Goal: Transaction & Acquisition: Purchase product/service

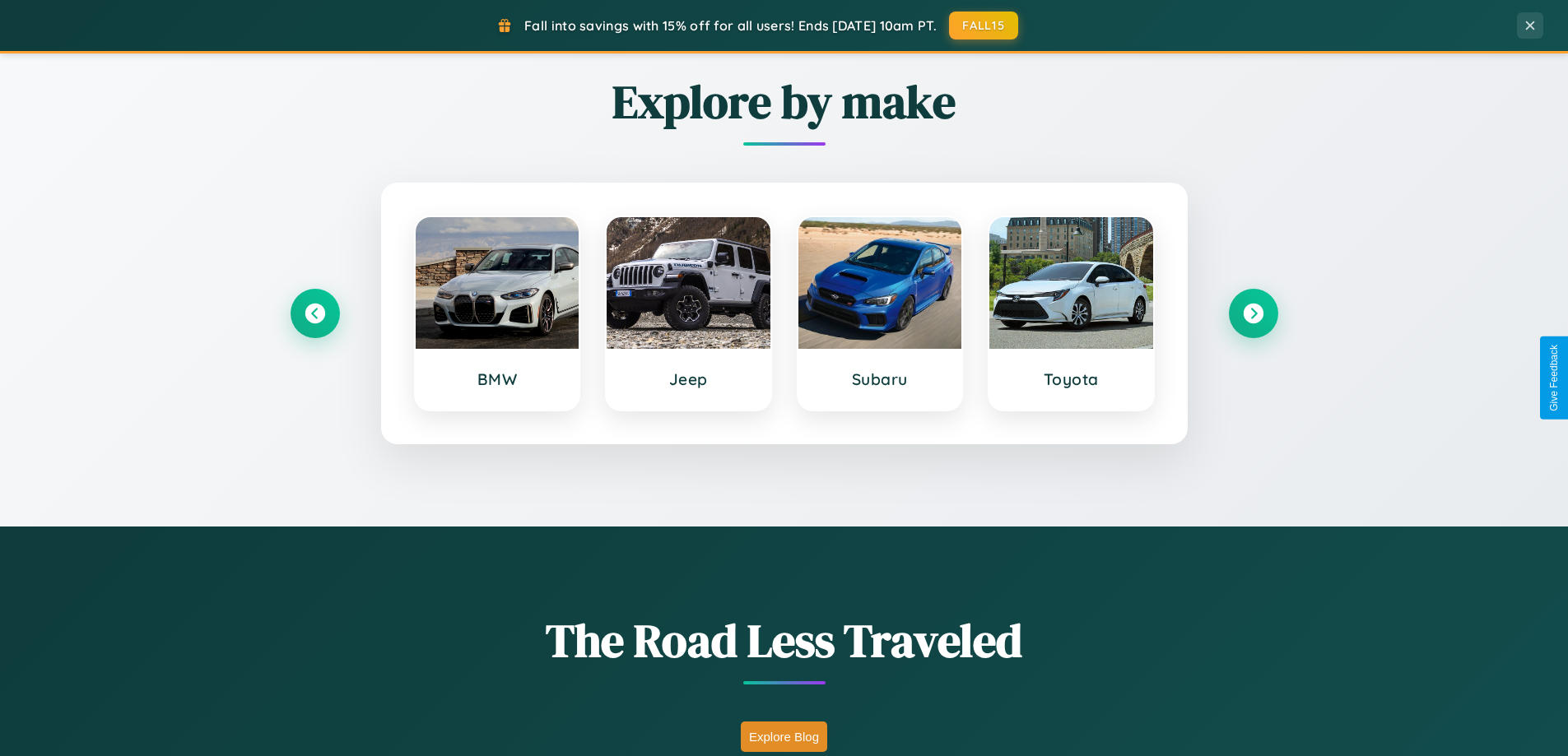
scroll to position [3167, 0]
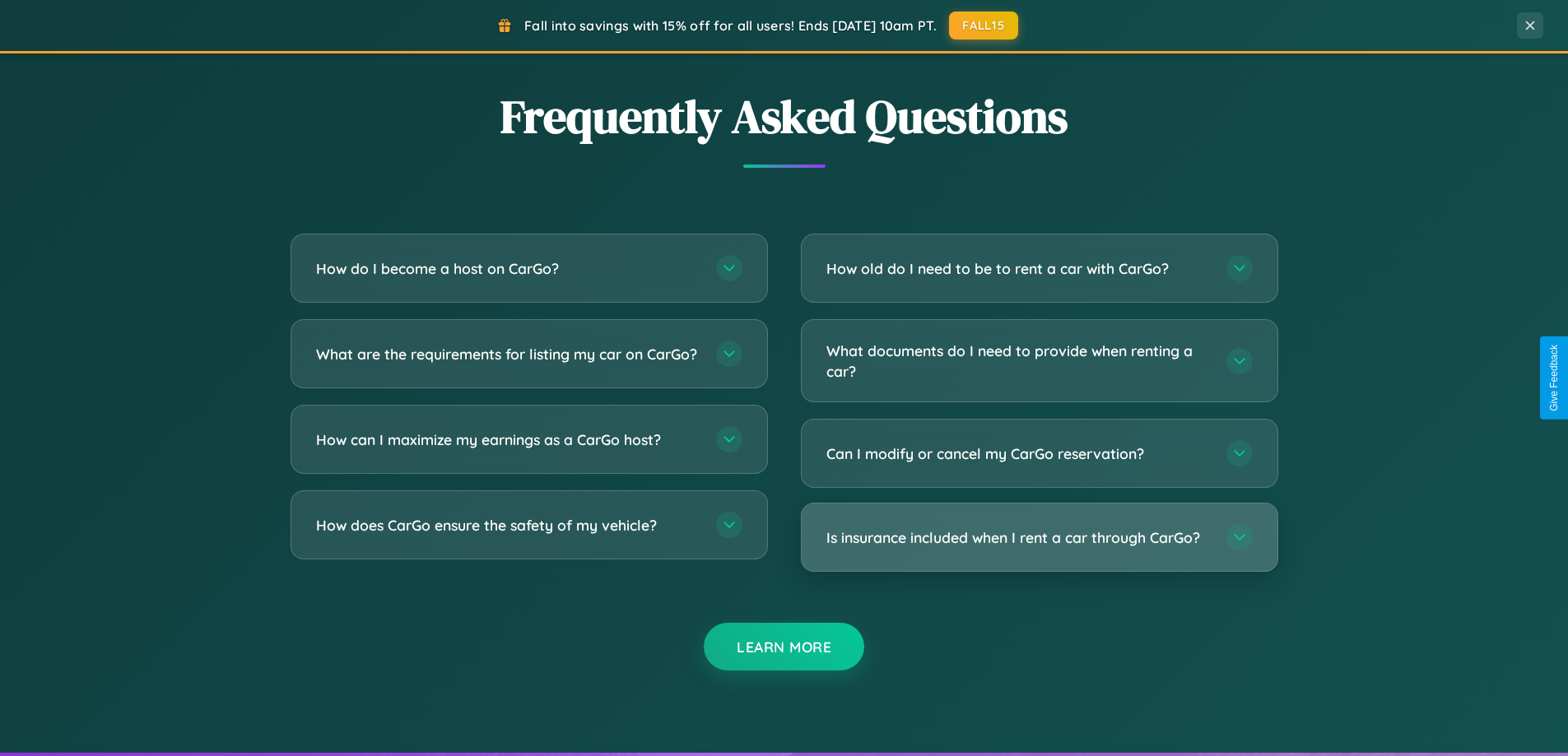
click at [1039, 539] on h3 "Is insurance included when I rent a car through CarGo?" at bounding box center [1018, 537] width 383 height 20
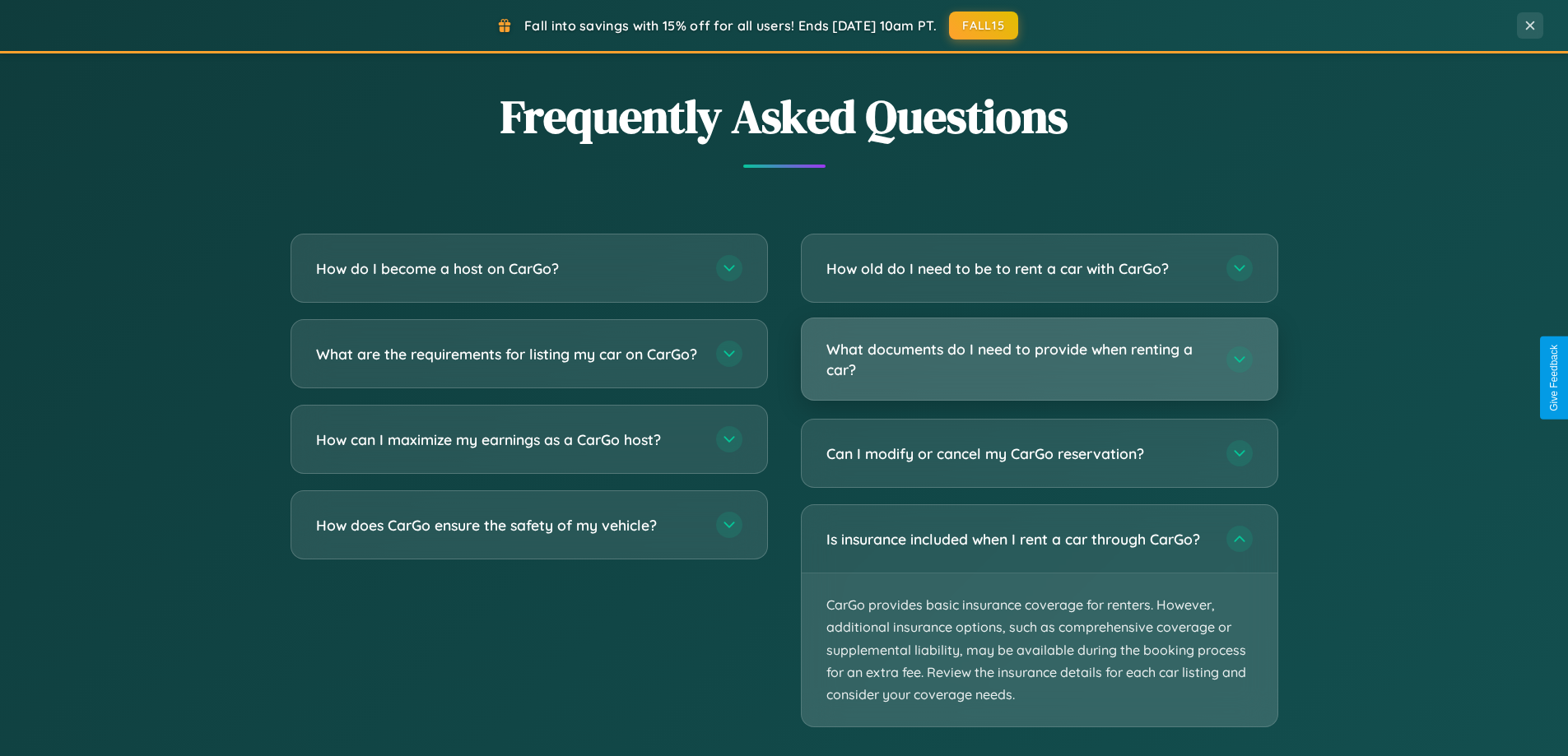
click at [1039, 360] on h3 "What documents do I need to provide when renting a car?" at bounding box center [1018, 360] width 383 height 41
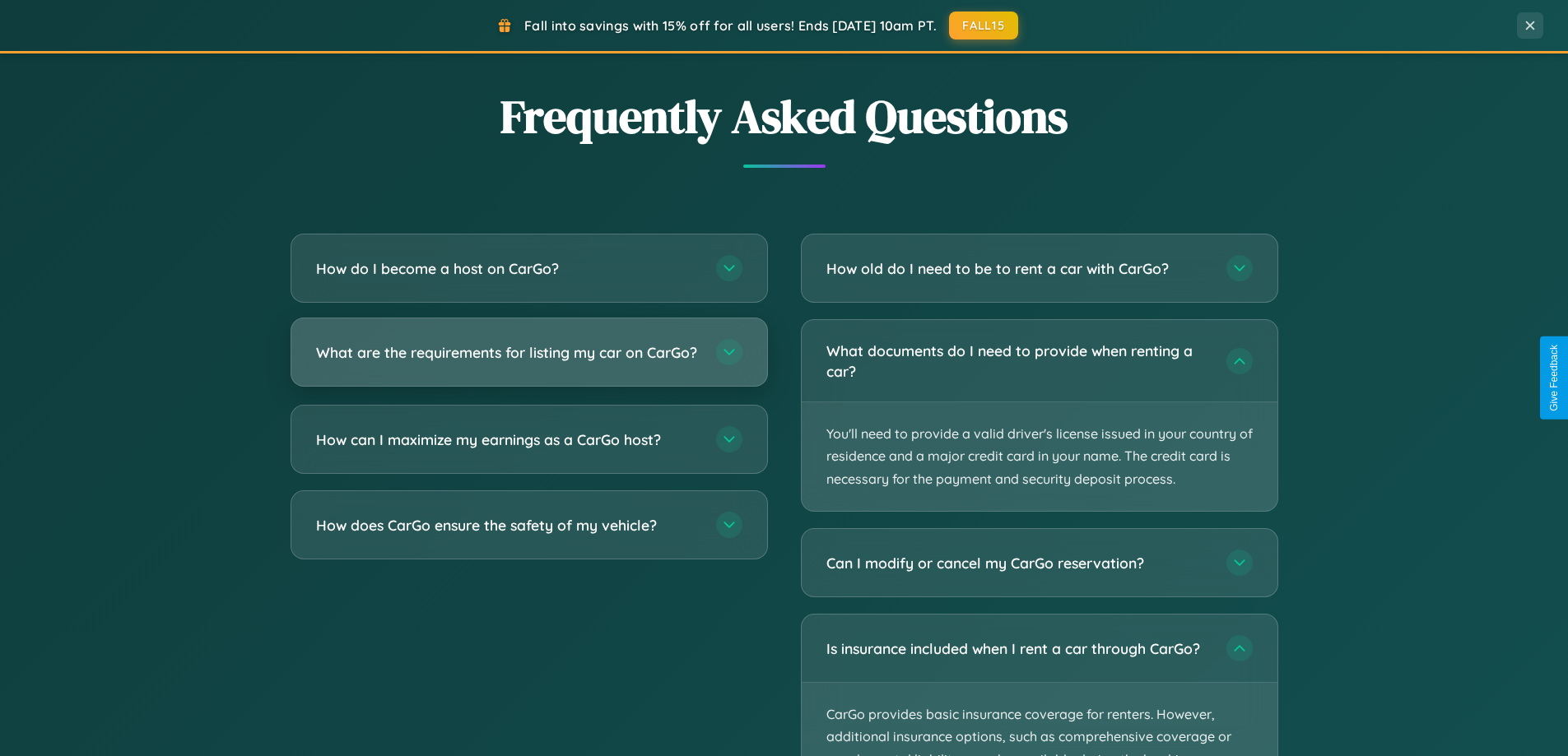
click at [528, 360] on h3 "What are the requirements for listing my car on CarGo?" at bounding box center [508, 352] width 383 height 20
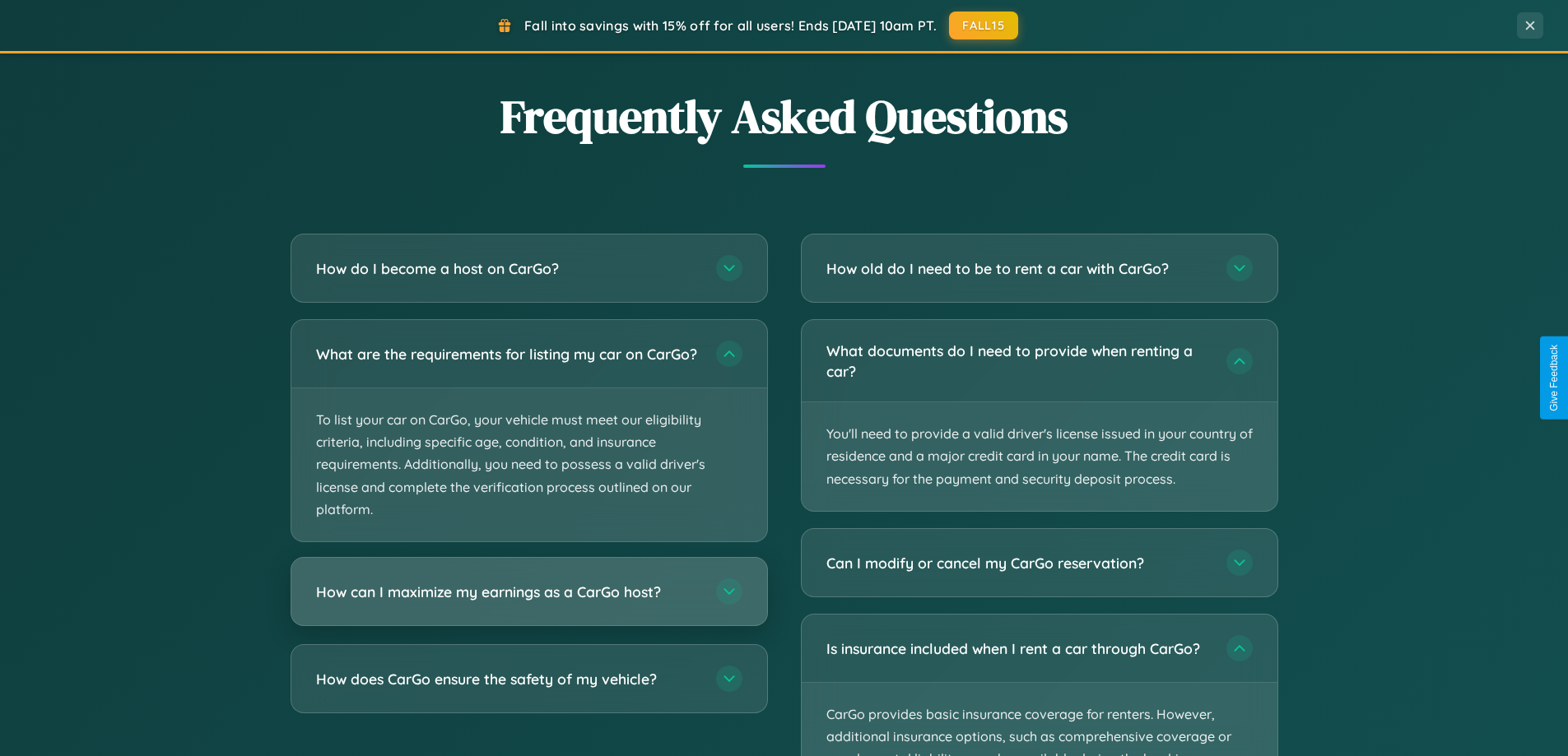
click at [528, 602] on h3 "How can I maximize my earnings as a CarGo host?" at bounding box center [508, 592] width 383 height 20
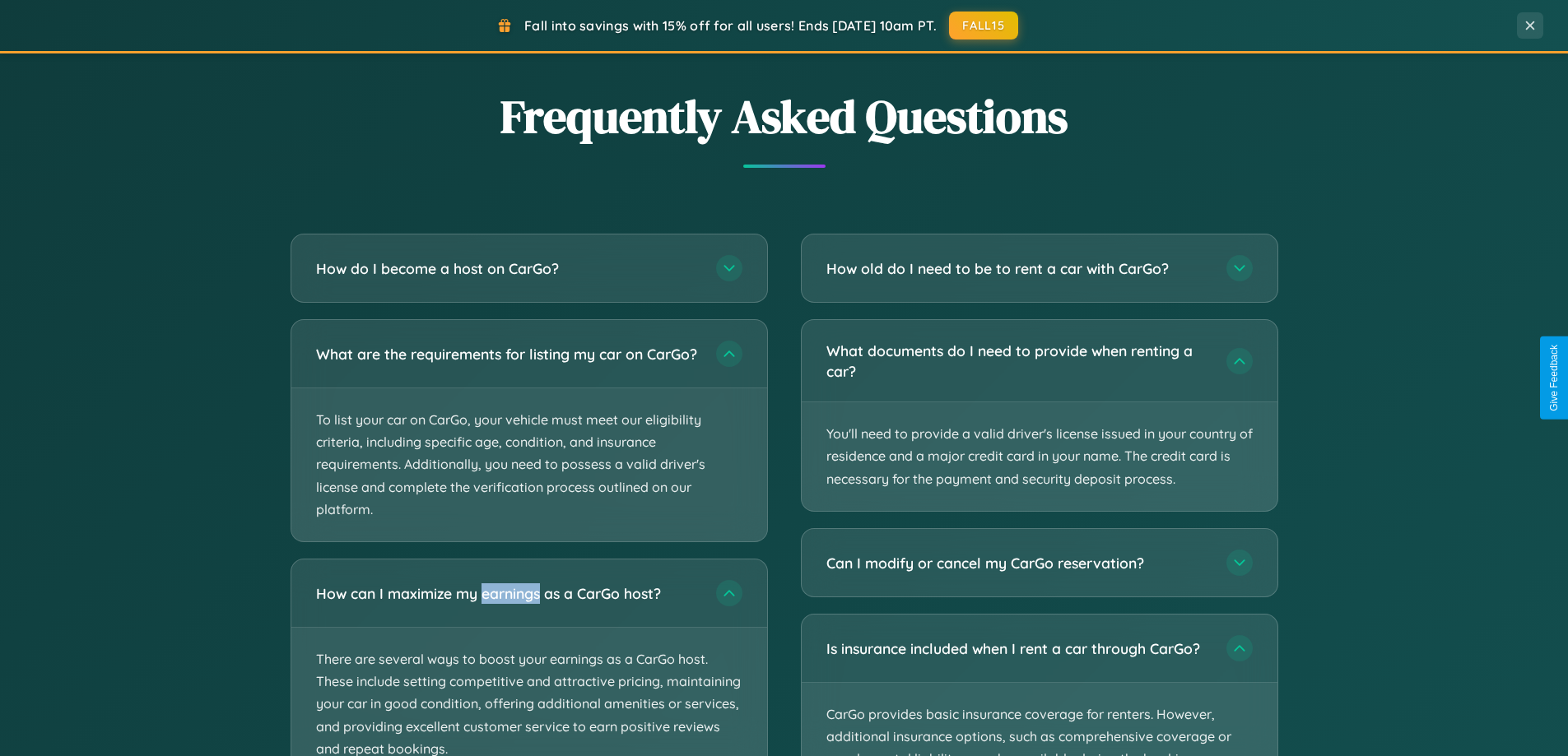
scroll to position [3292, 0]
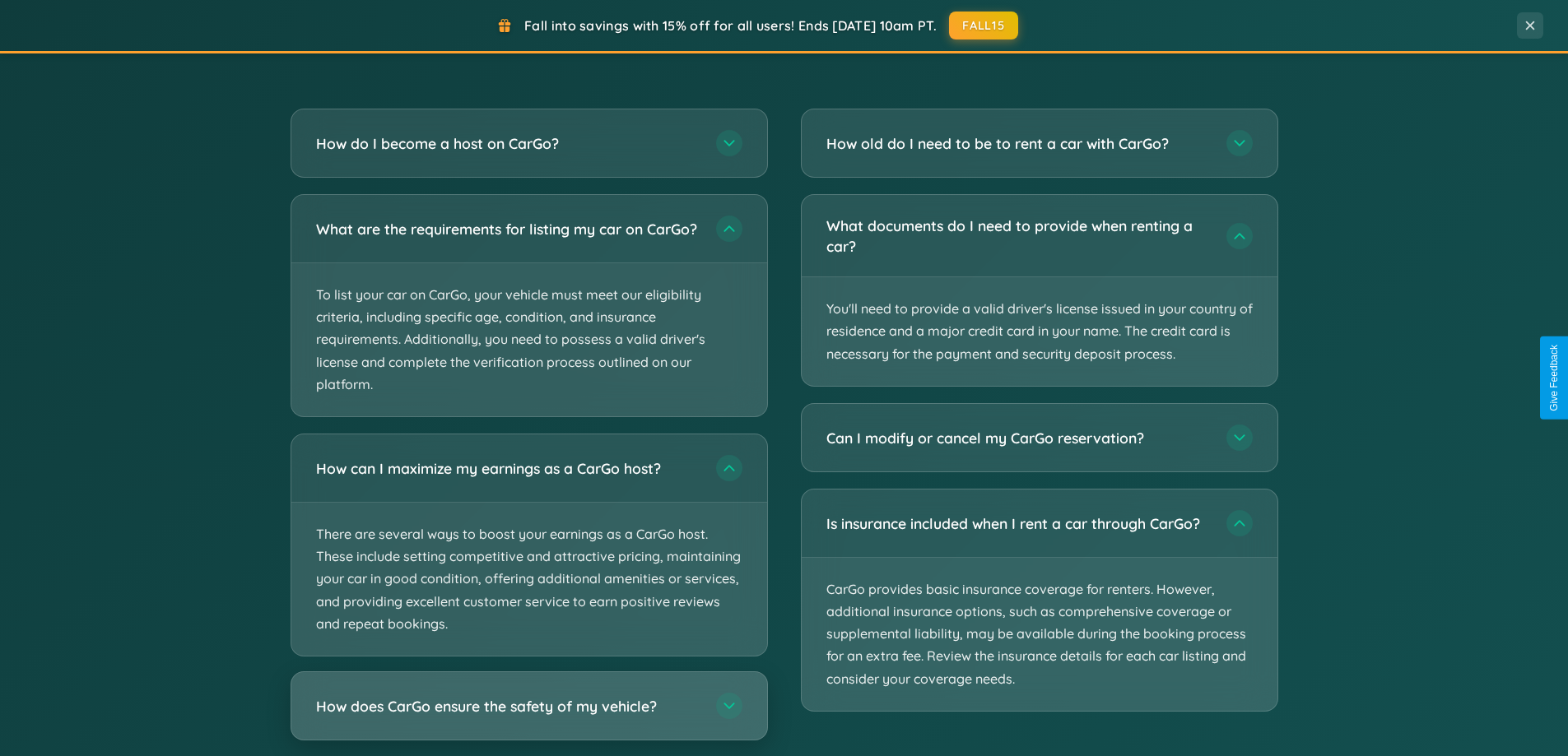
click at [528, 717] on h3 "How does CarGo ensure the safety of my vehicle?" at bounding box center [508, 706] width 383 height 20
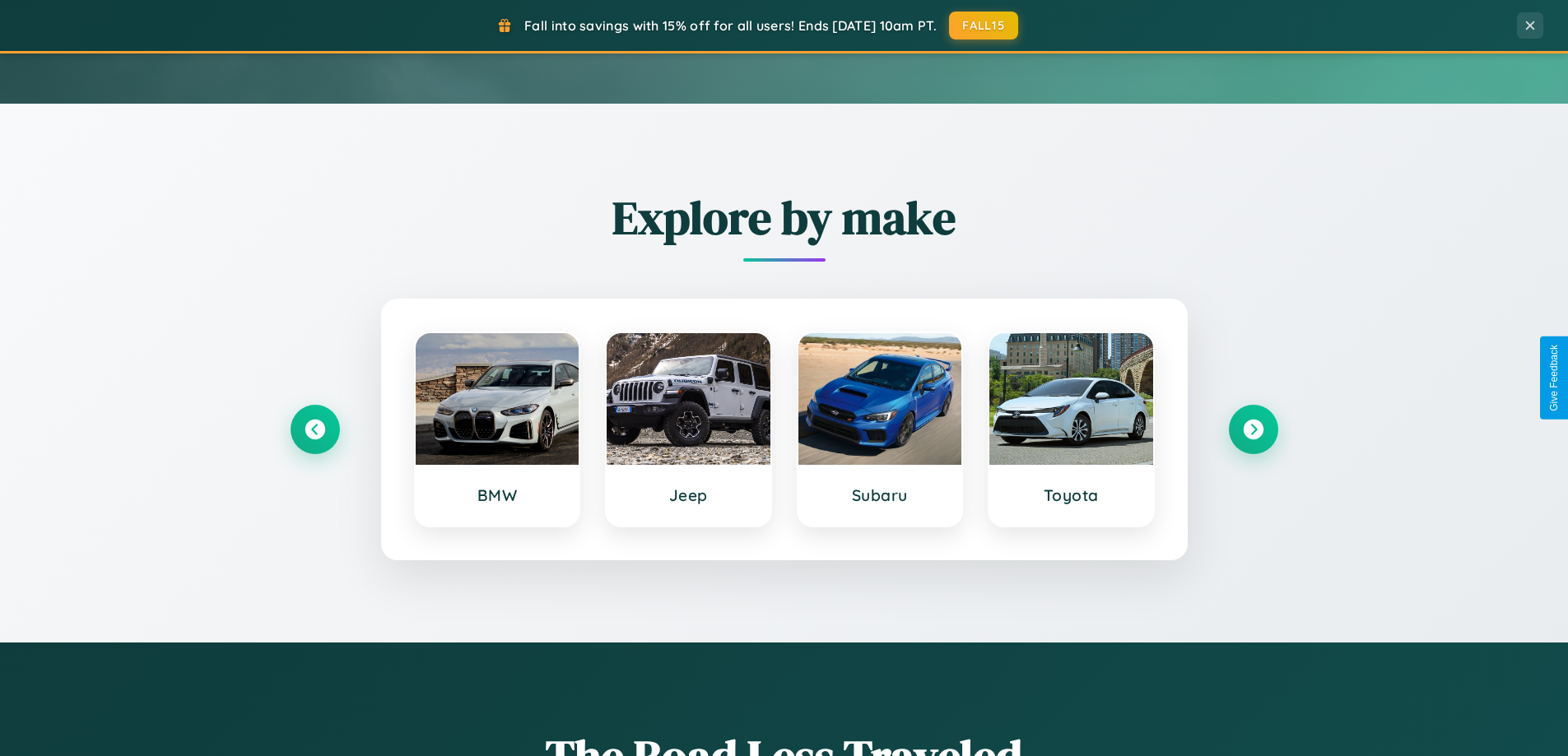
scroll to position [0, 0]
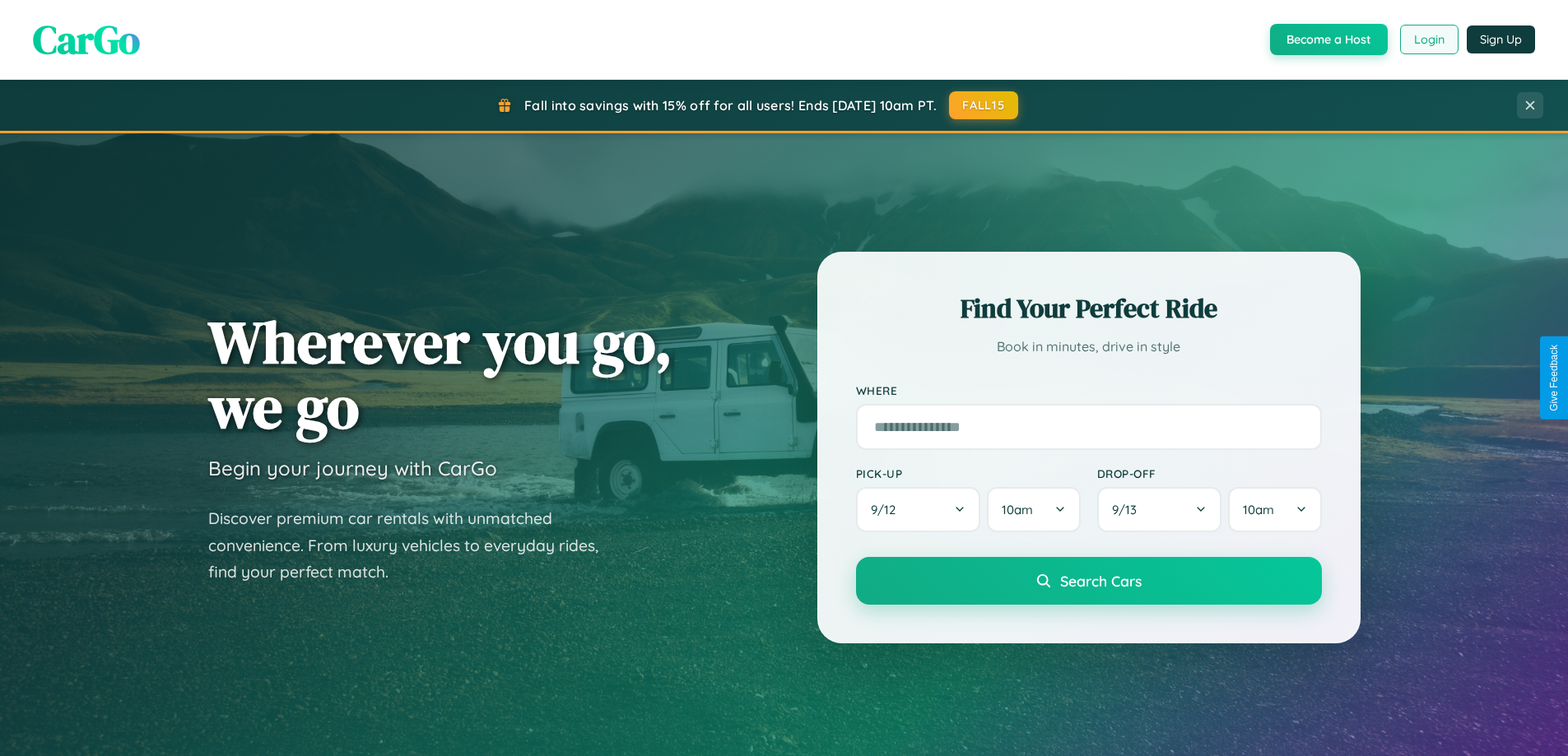
click at [1428, 40] on button "Login" at bounding box center [1428, 40] width 58 height 30
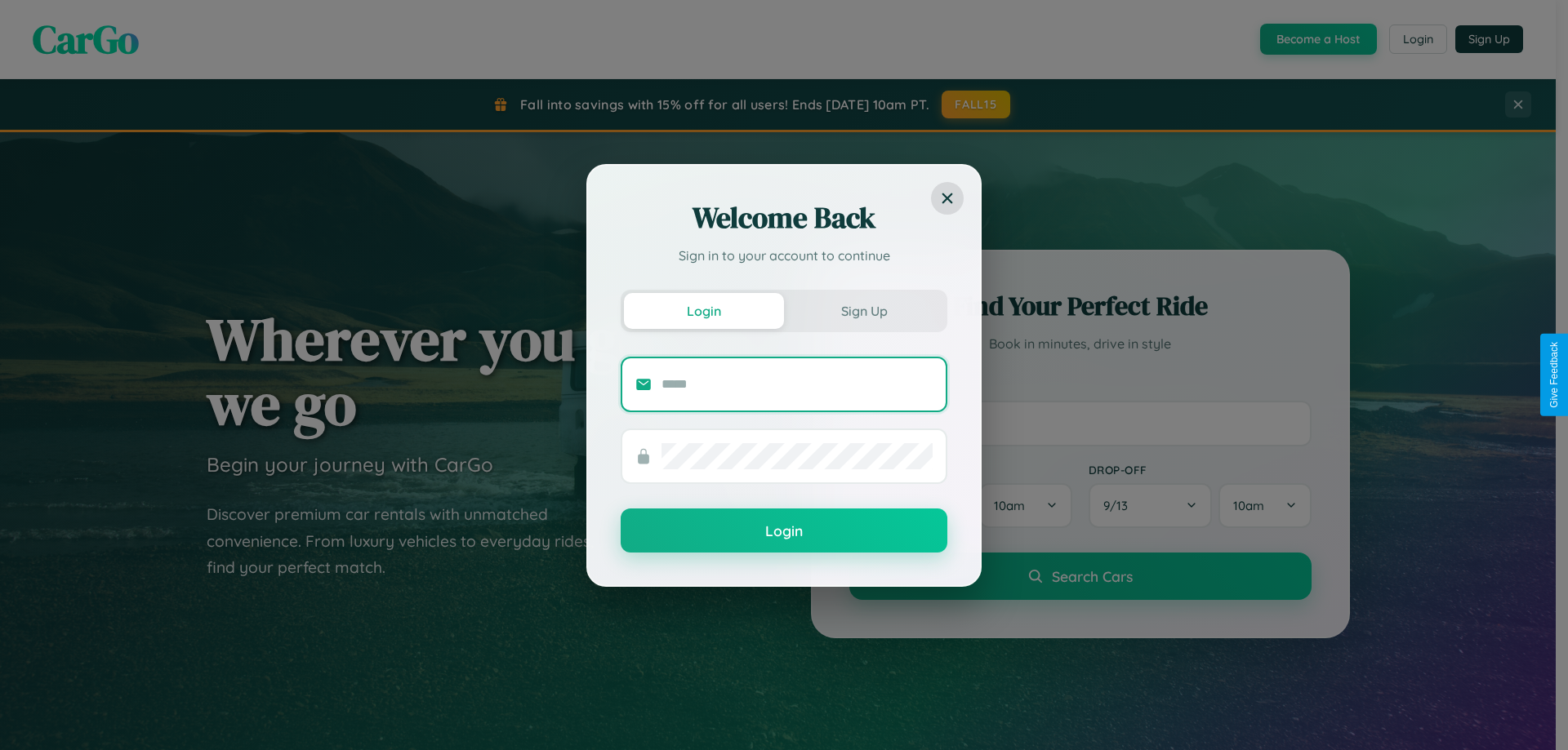
click at [797, 384] on input "text" at bounding box center [797, 384] width 271 height 27
type input "**********"
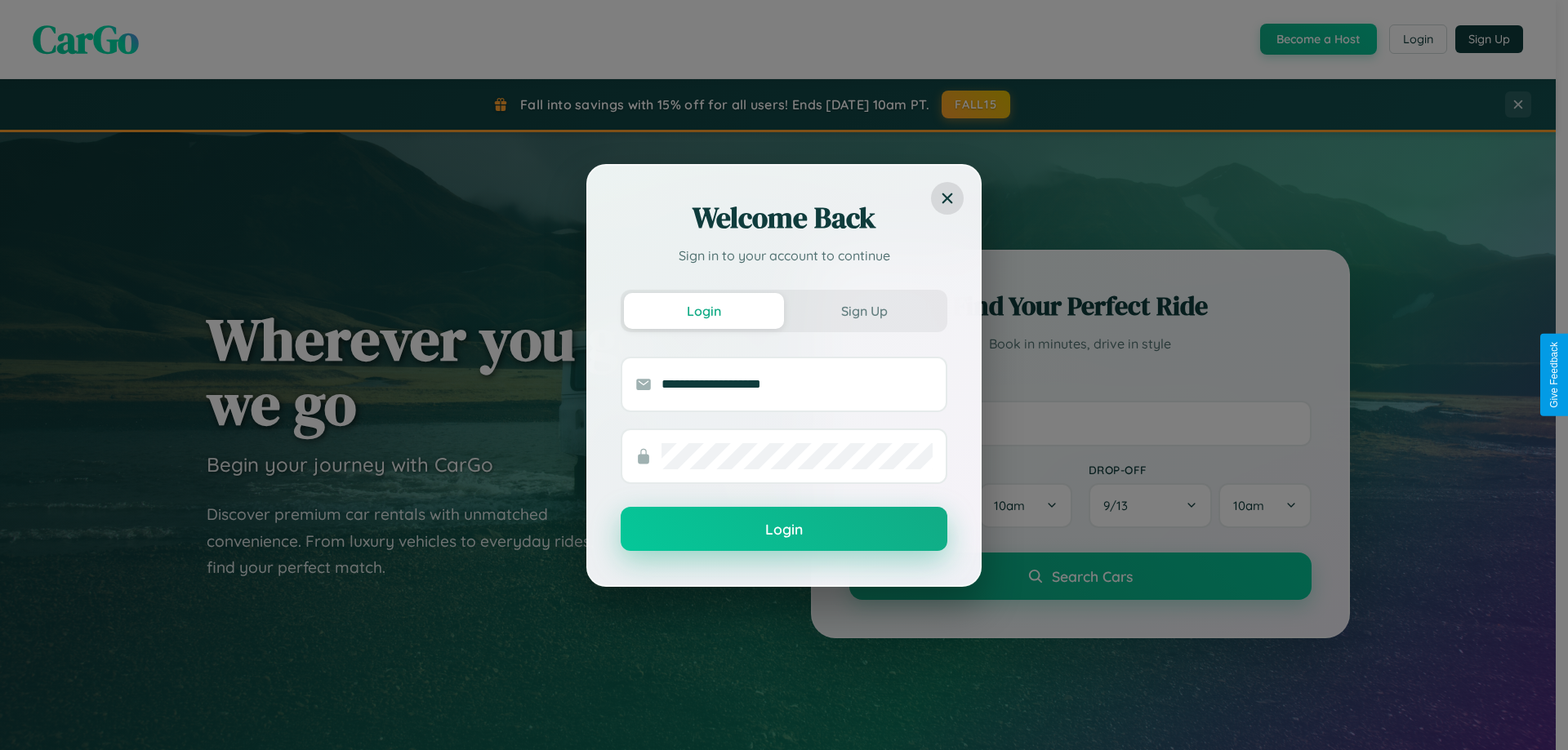
click at [784, 530] on button "Login" at bounding box center [783, 529] width 327 height 44
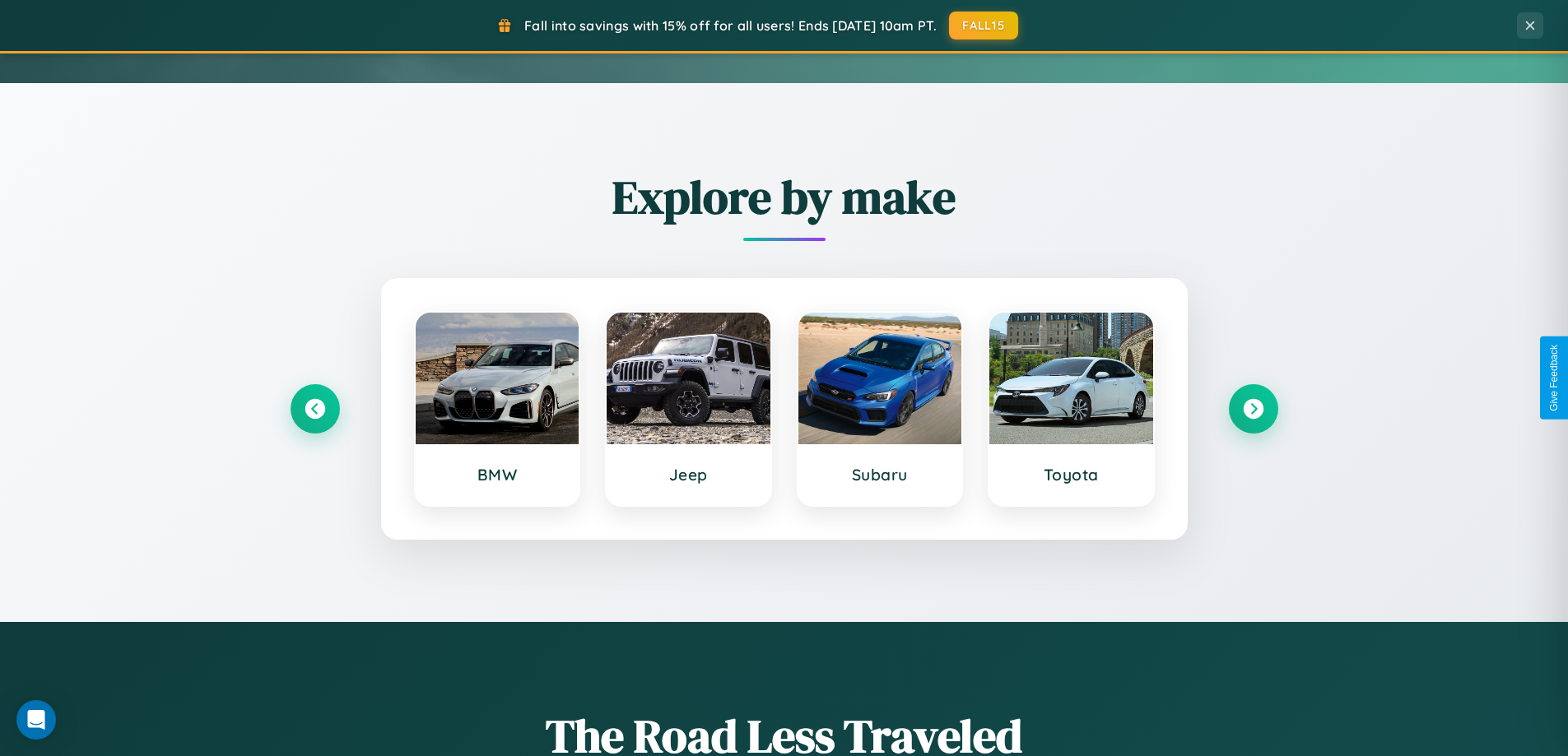
scroll to position [709, 0]
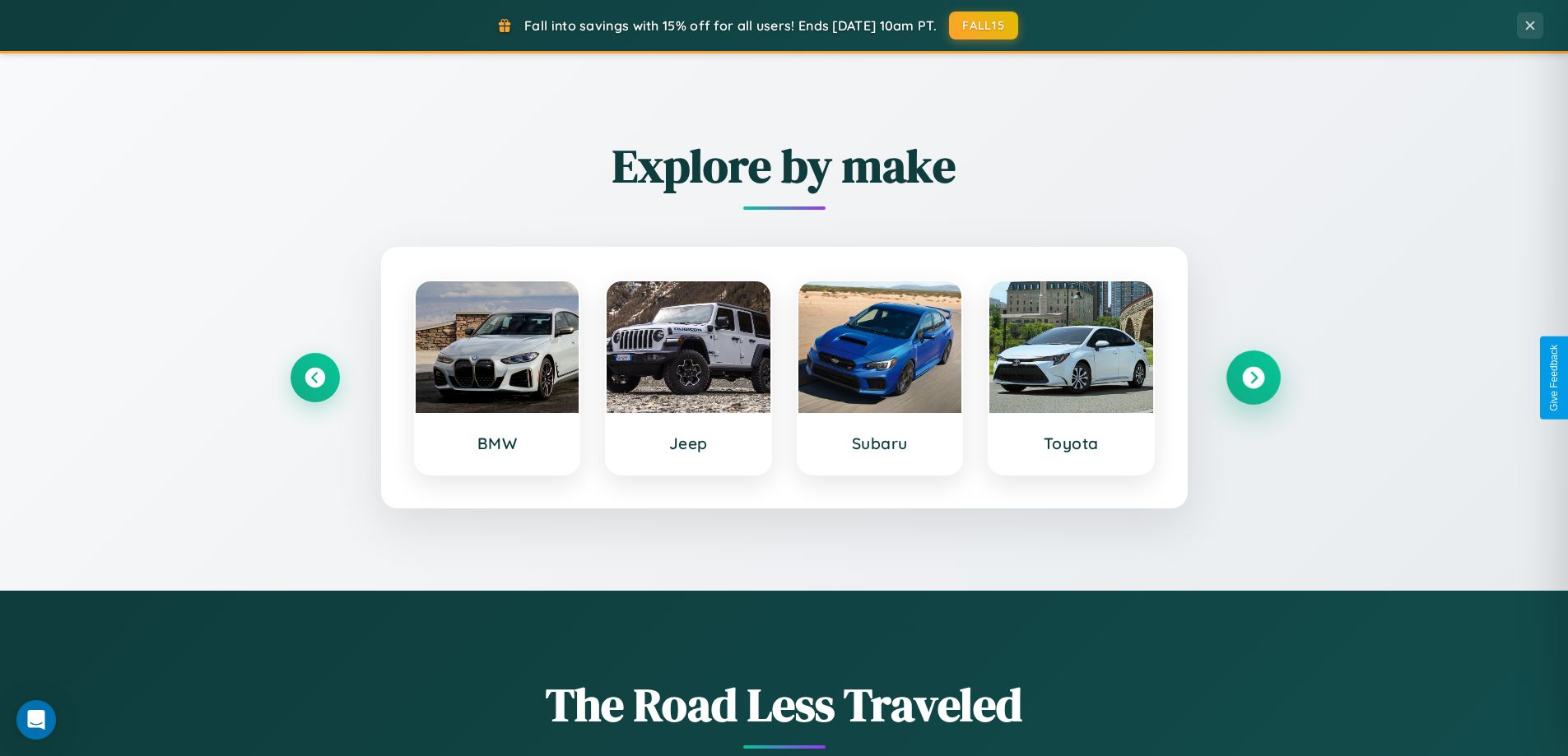
click at [1253, 378] on icon at bounding box center [1253, 378] width 22 height 22
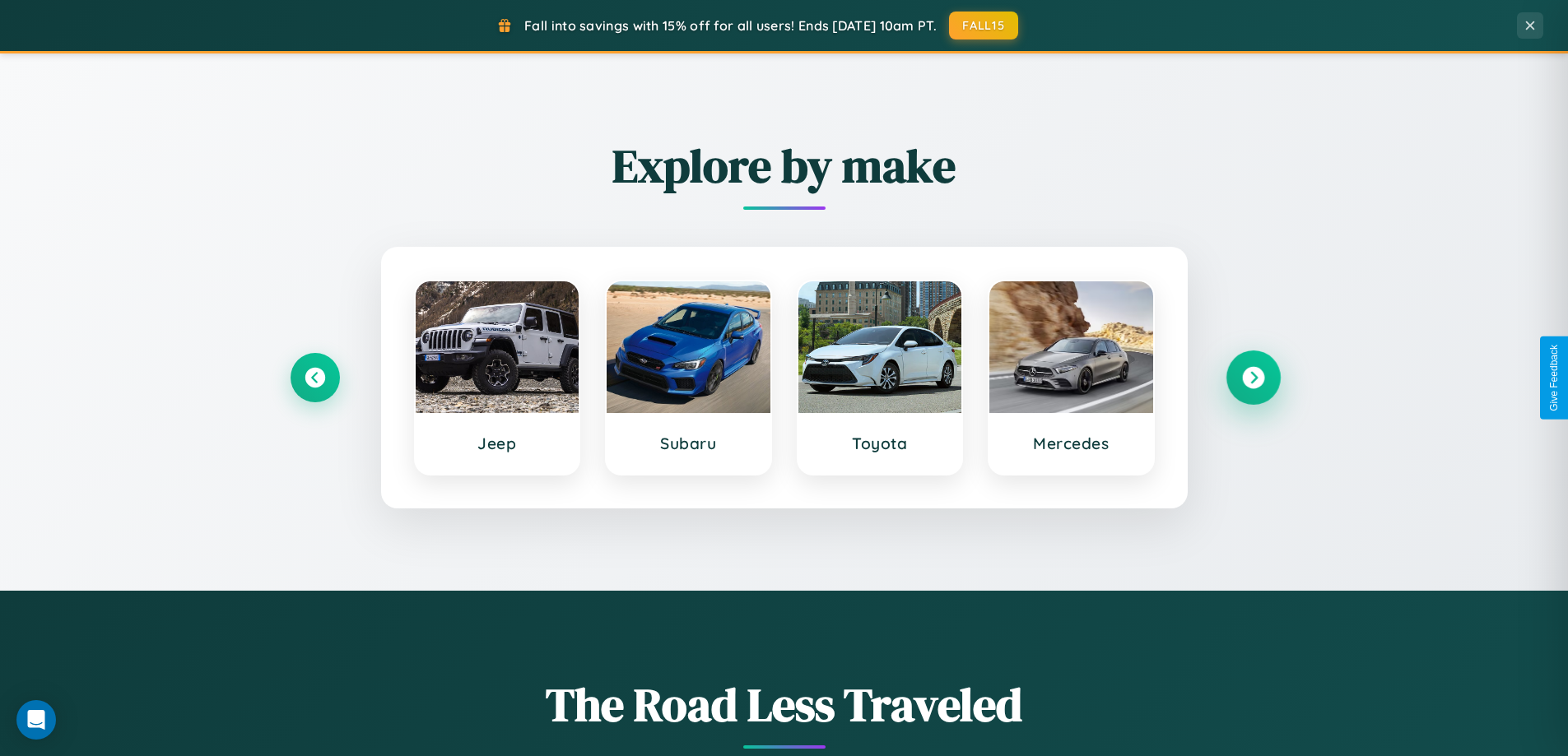
click at [1253, 378] on icon at bounding box center [1253, 378] width 22 height 22
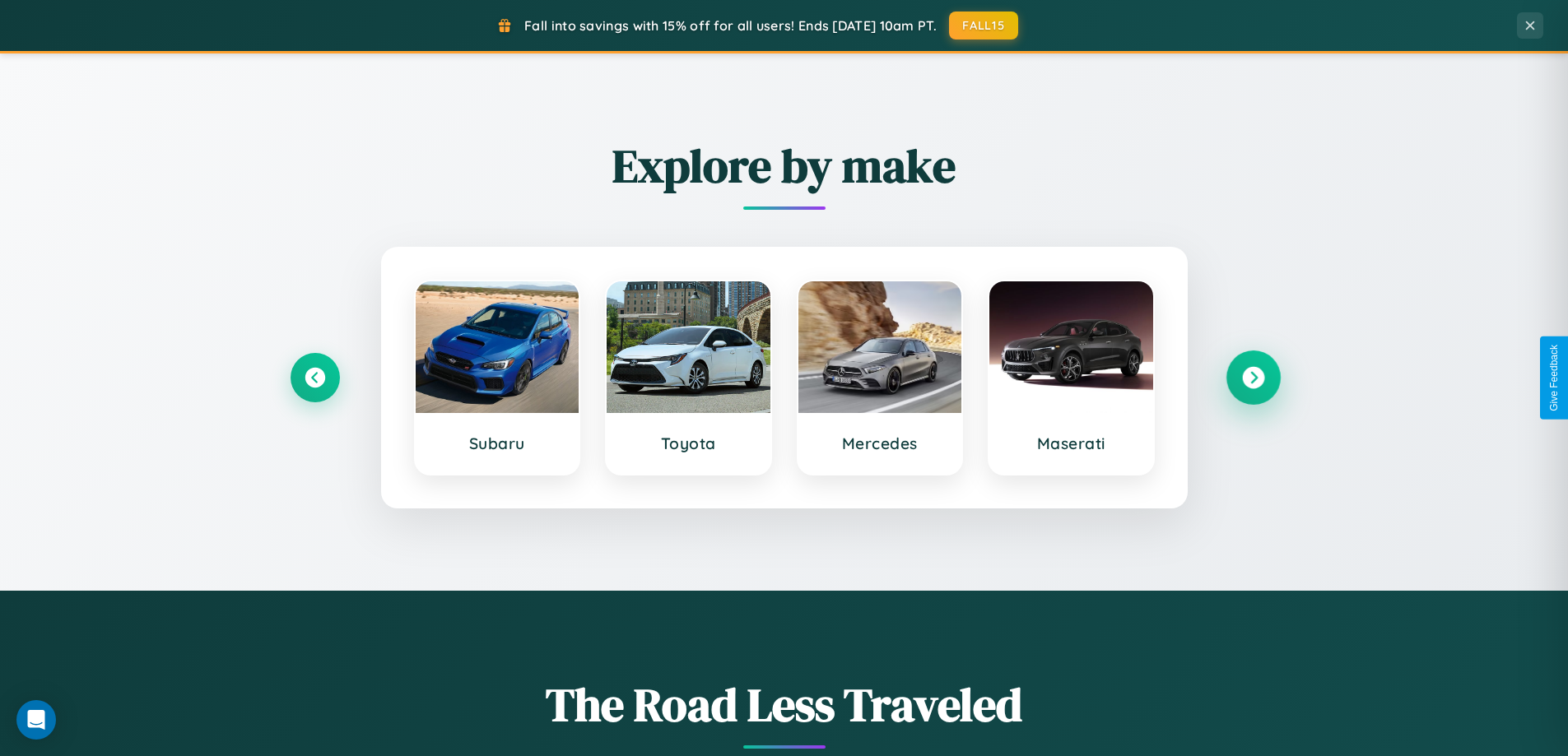
click at [1253, 378] on icon at bounding box center [1253, 378] width 22 height 22
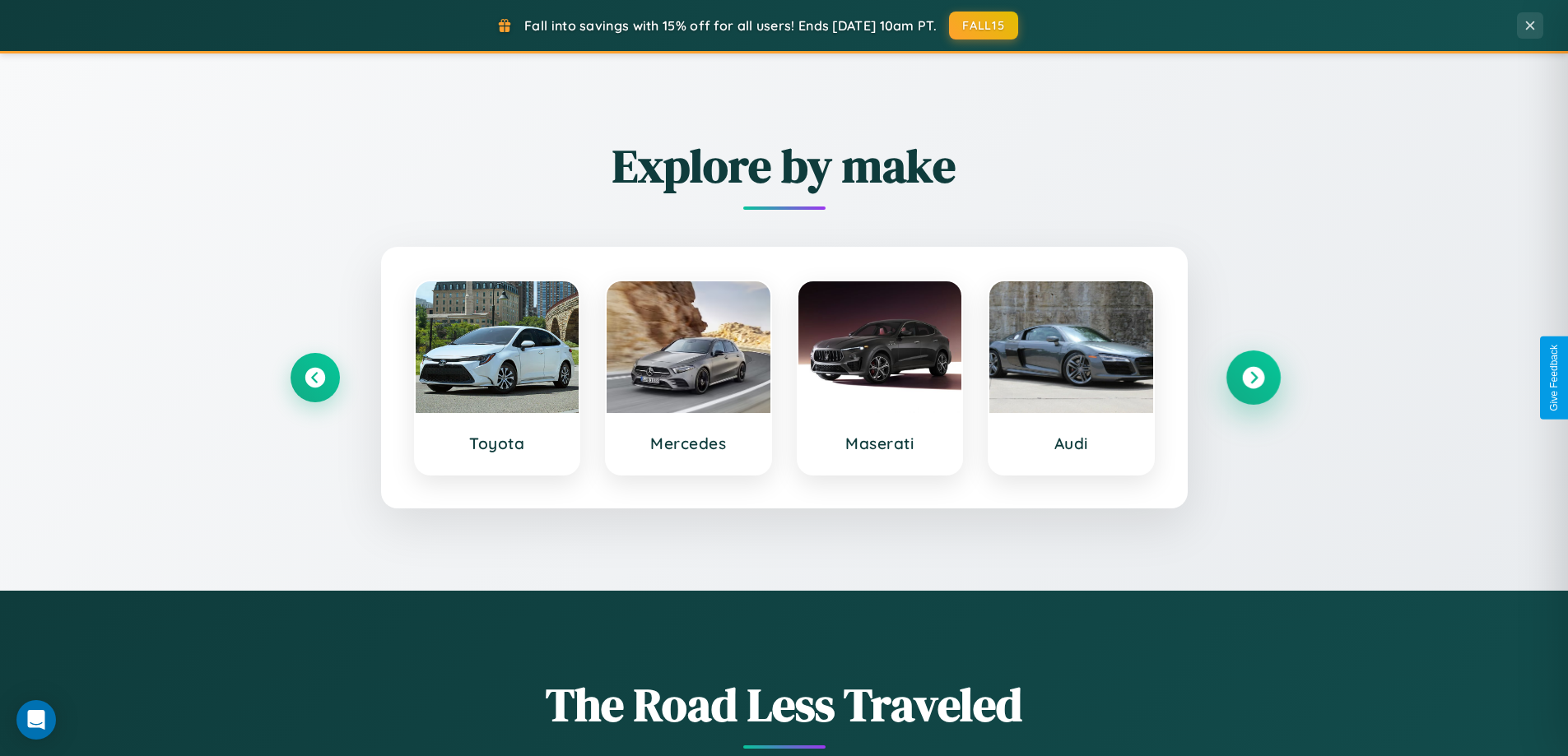
click at [1253, 378] on icon at bounding box center [1253, 378] width 22 height 22
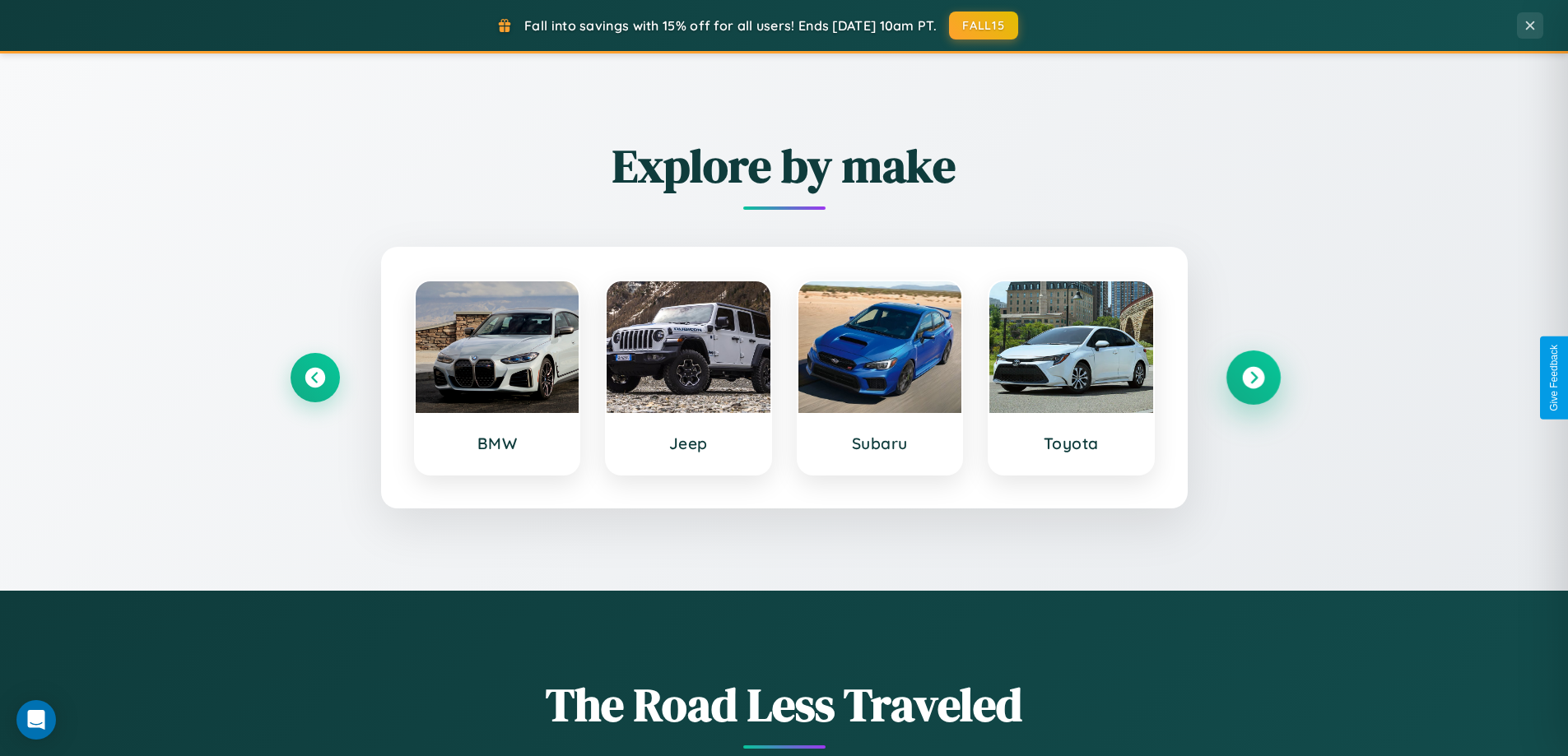
click at [1253, 378] on icon at bounding box center [1253, 378] width 22 height 22
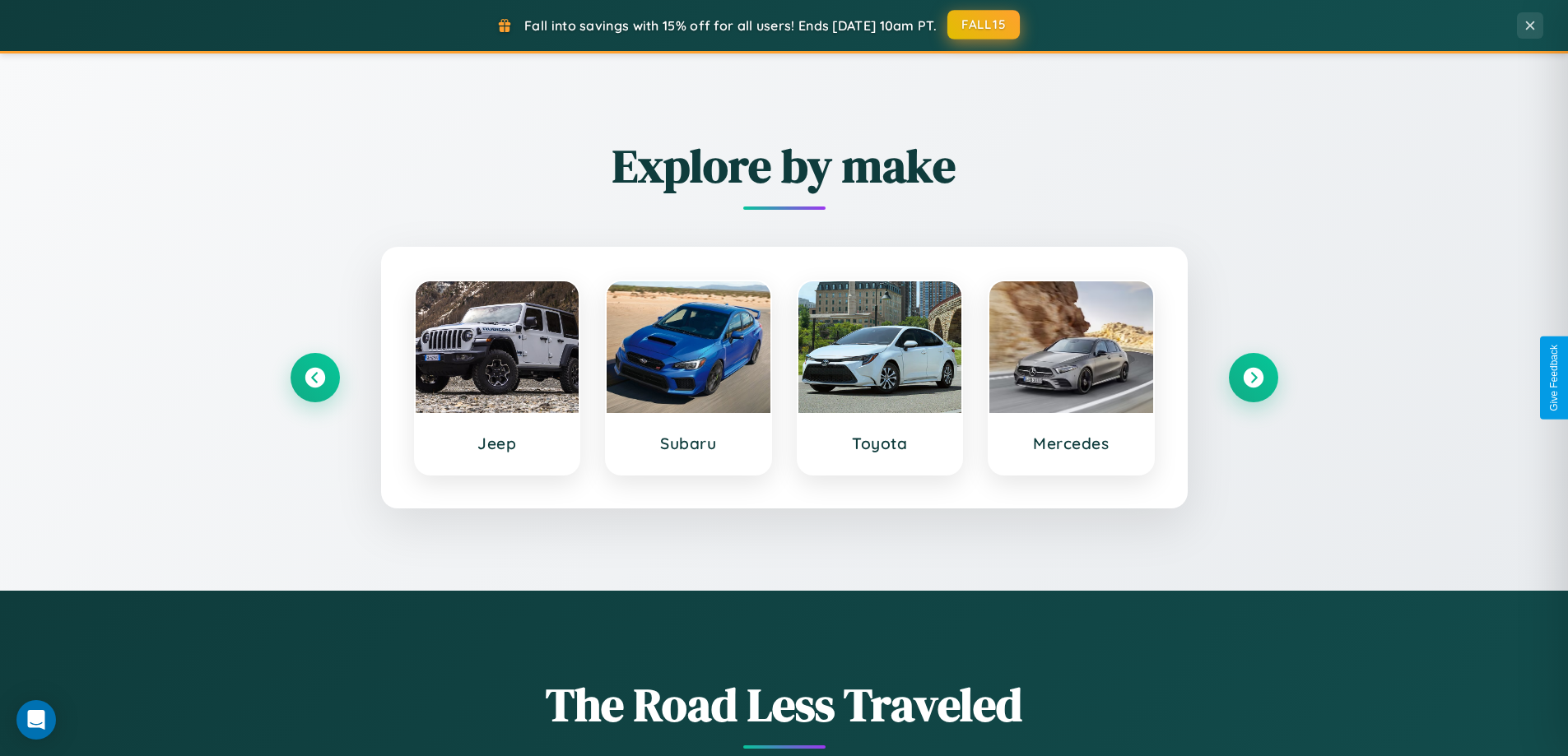
click at [984, 26] on button "FALL15" at bounding box center [983, 25] width 73 height 30
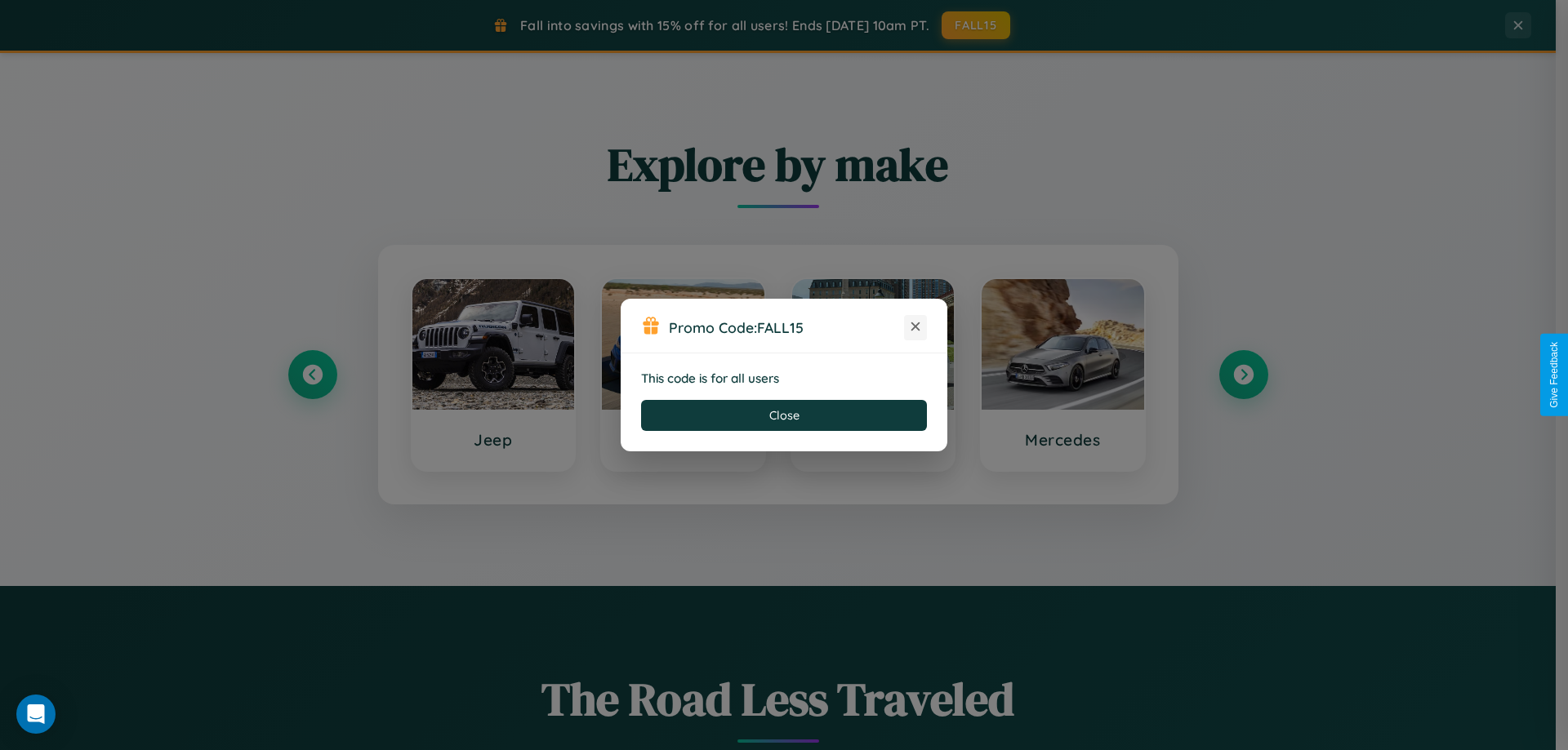
click at [916, 327] on icon at bounding box center [916, 327] width 16 height 16
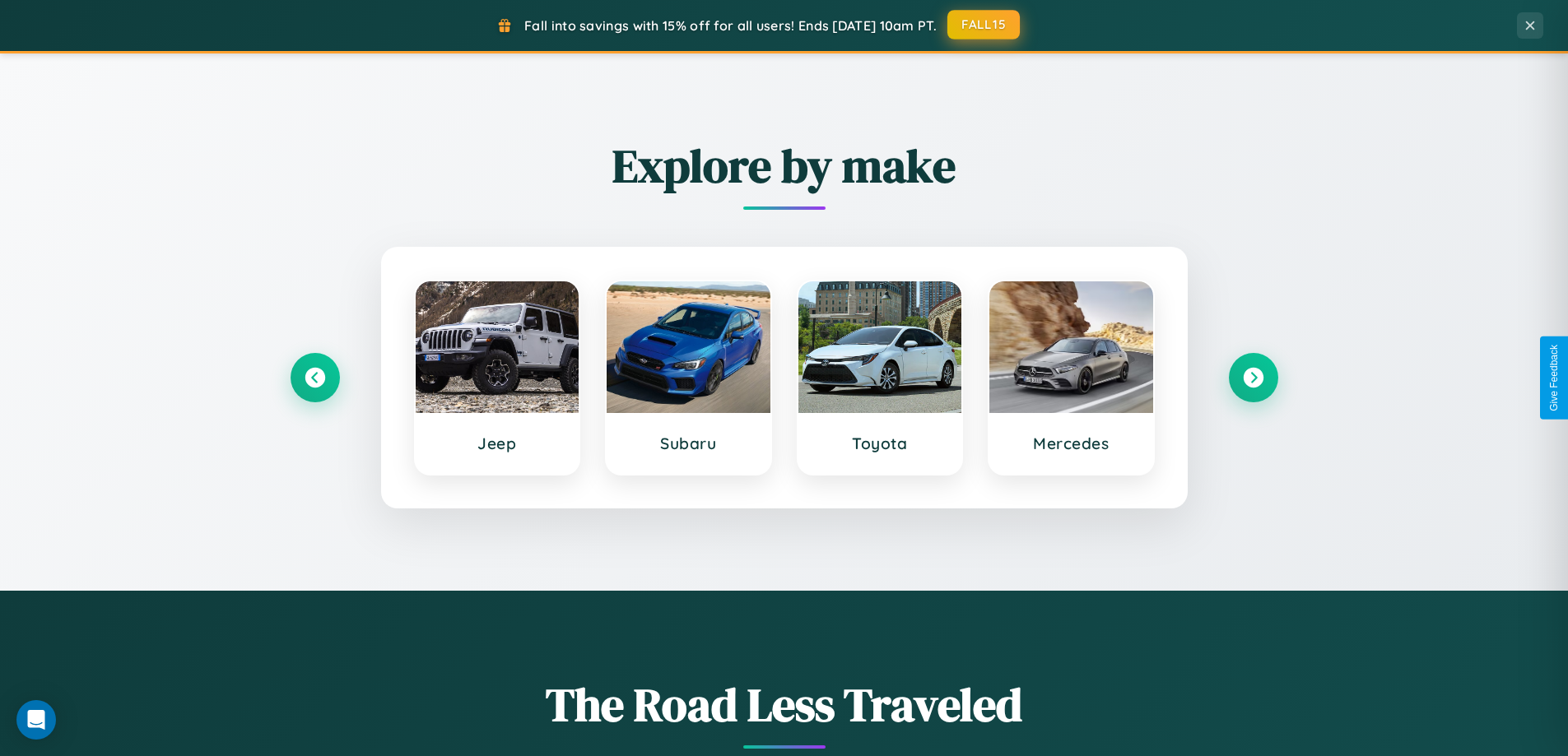
click at [984, 26] on button "FALL15" at bounding box center [983, 25] width 73 height 30
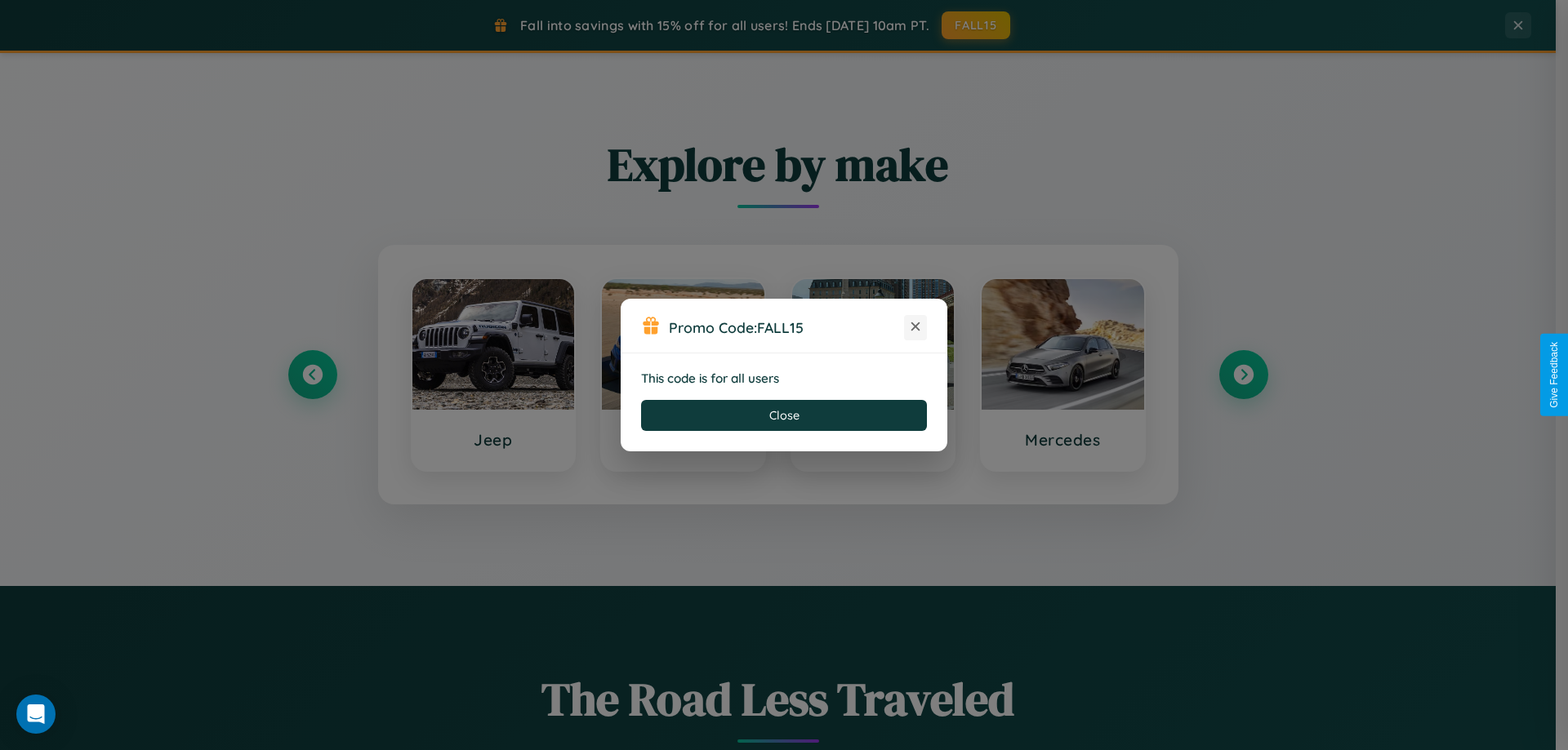
click at [916, 327] on icon at bounding box center [916, 327] width 16 height 16
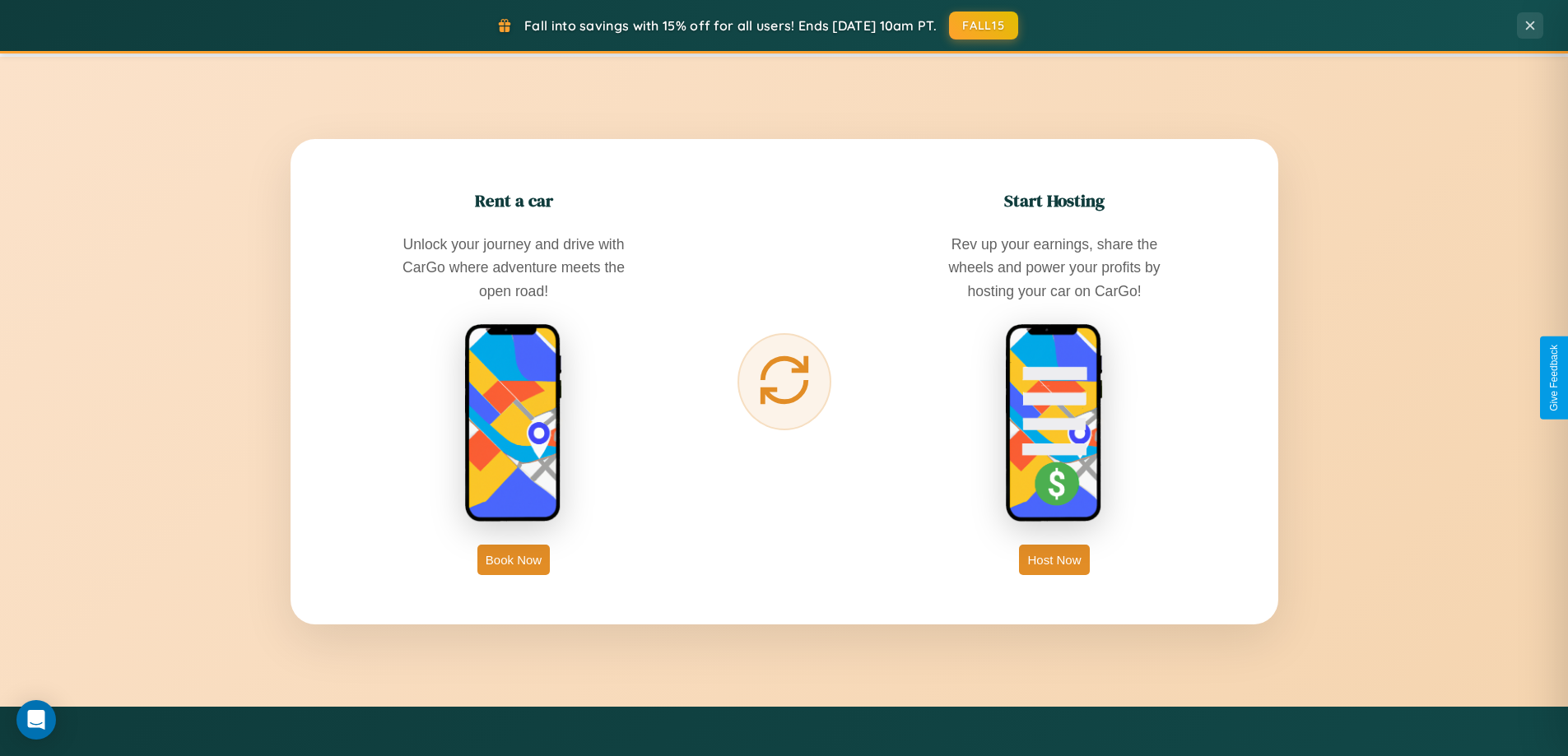
scroll to position [2644, 0]
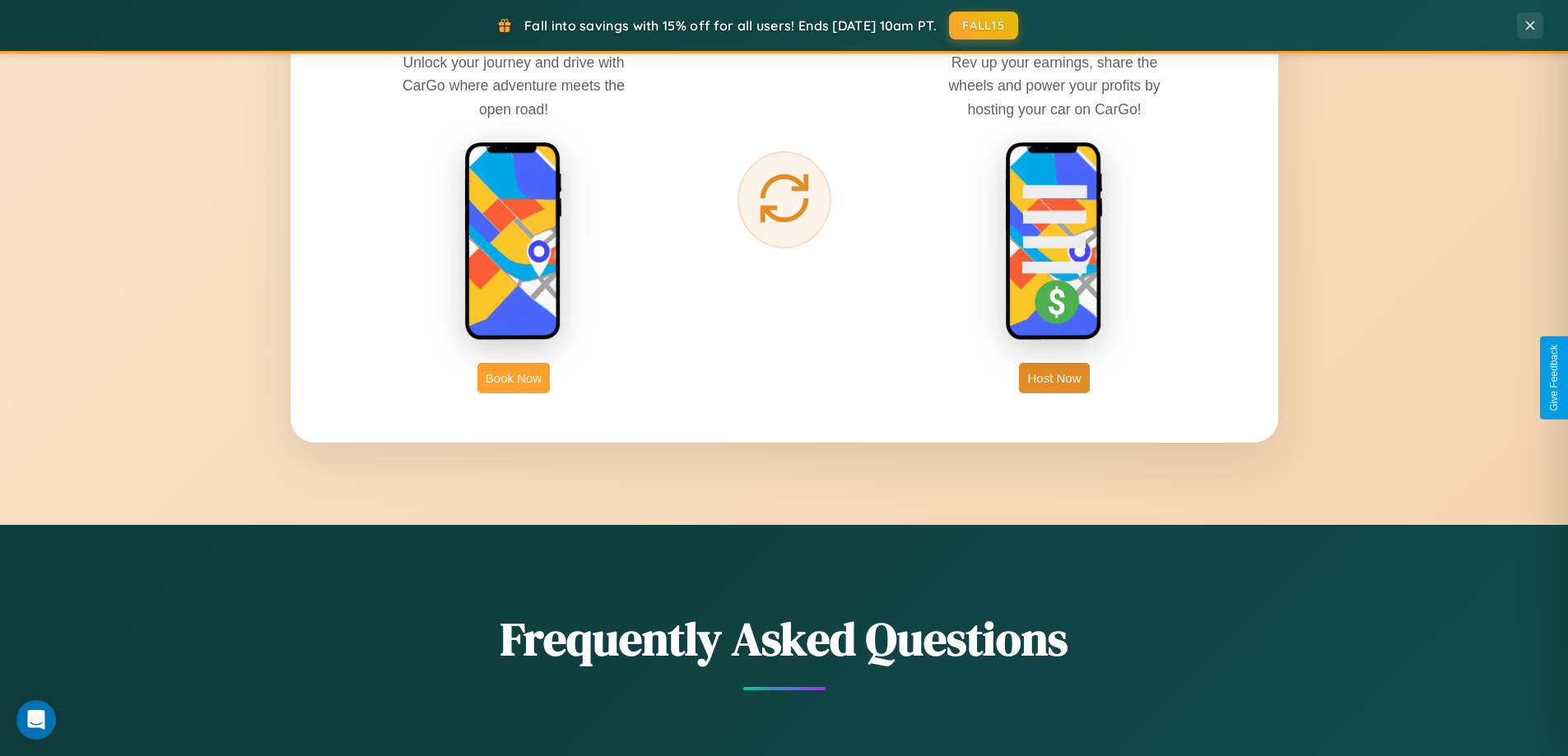
click at [513, 378] on button "Book Now" at bounding box center [513, 378] width 73 height 30
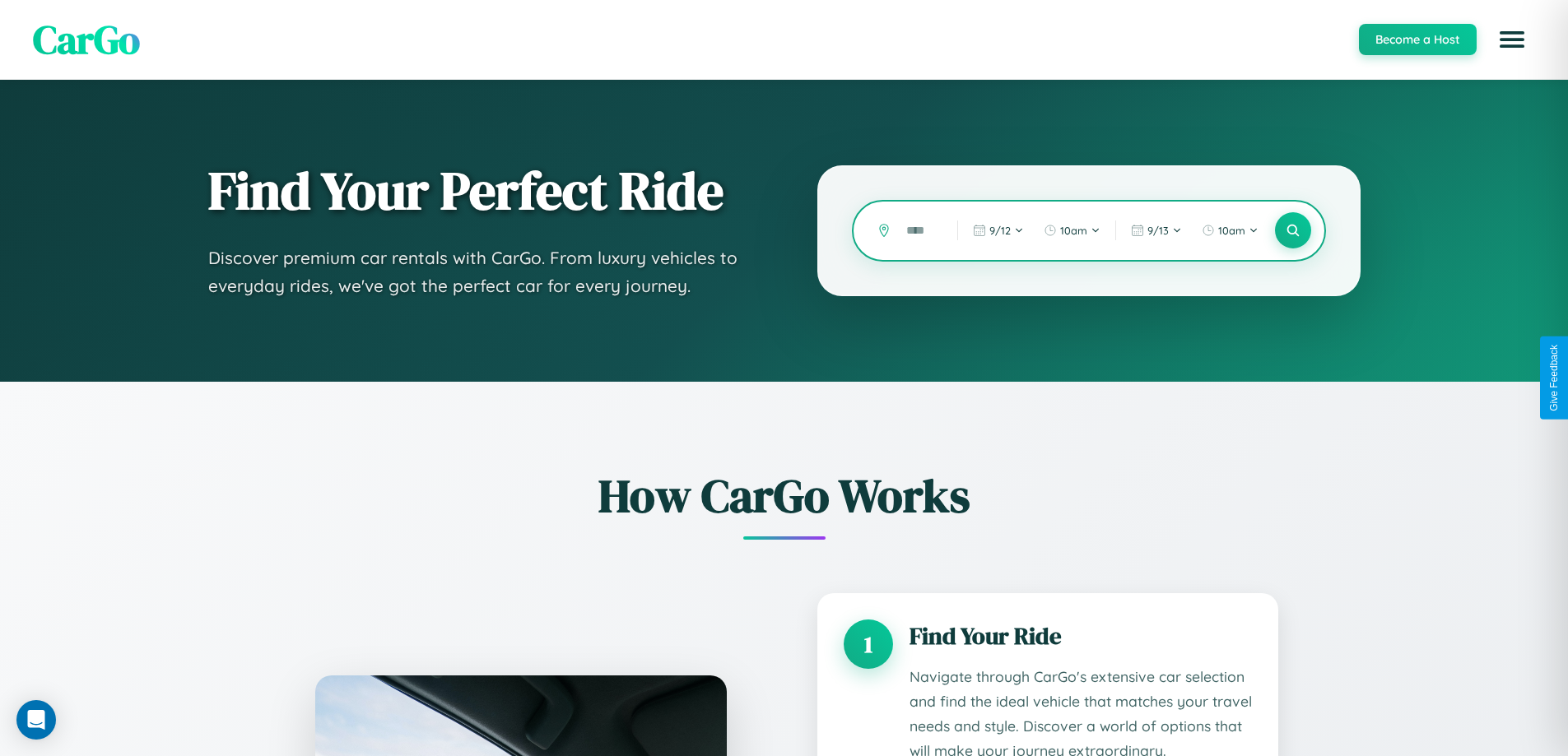
click at [919, 230] on input "text" at bounding box center [919, 230] width 42 height 29
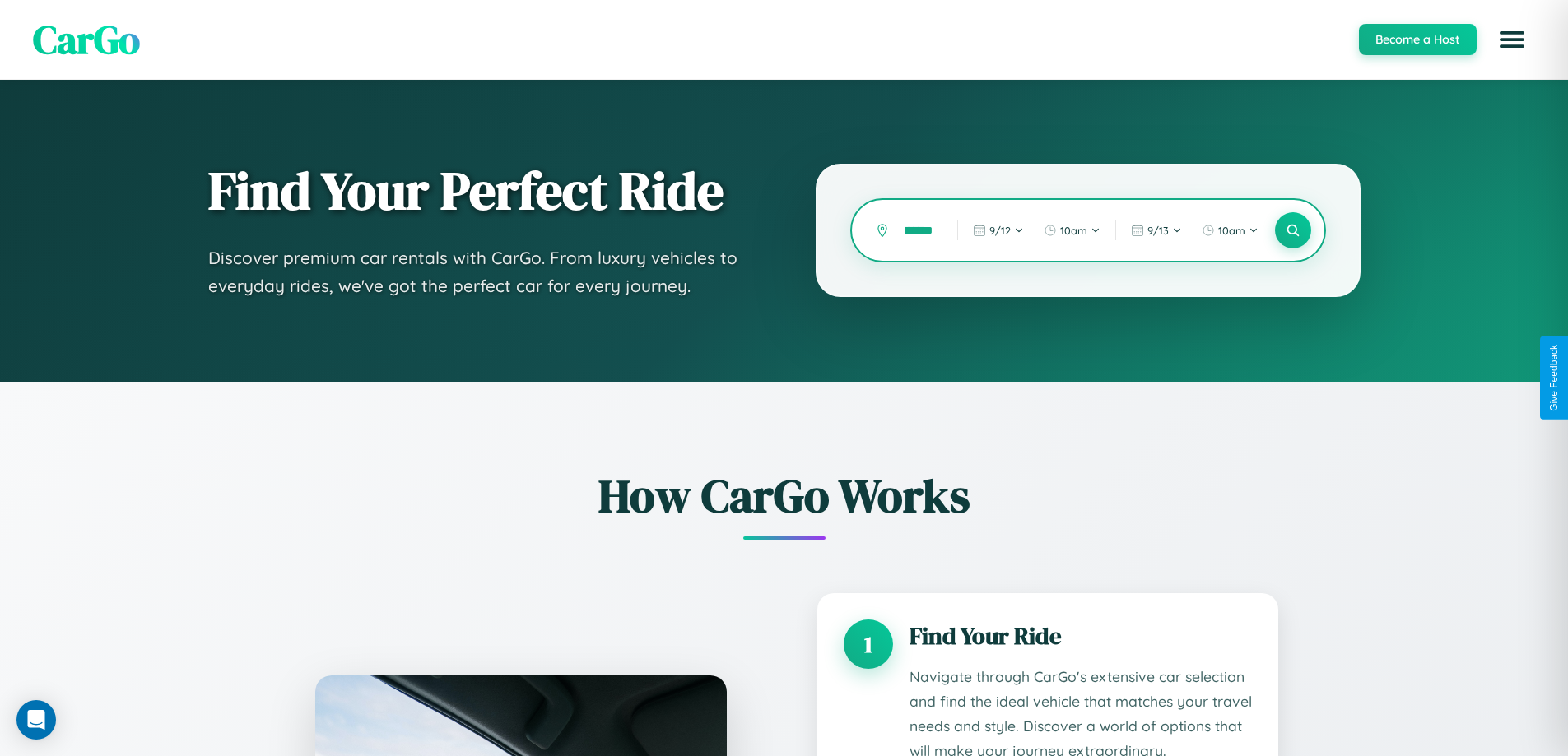
scroll to position [0, 38]
type input "**********"
click at [1292, 230] on icon at bounding box center [1291, 230] width 16 height 16
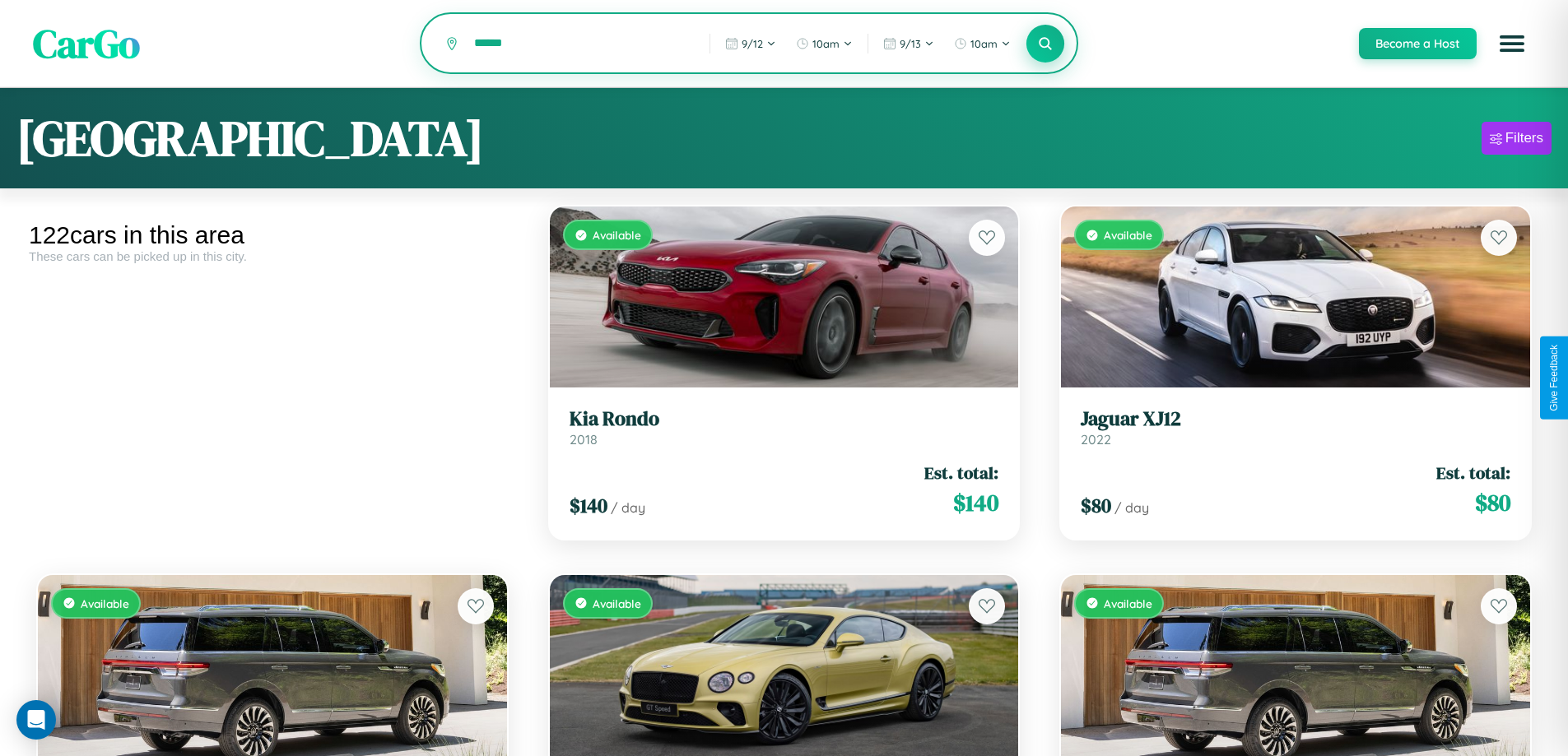
type input "******"
click at [1044, 44] on icon at bounding box center [1045, 42] width 16 height 16
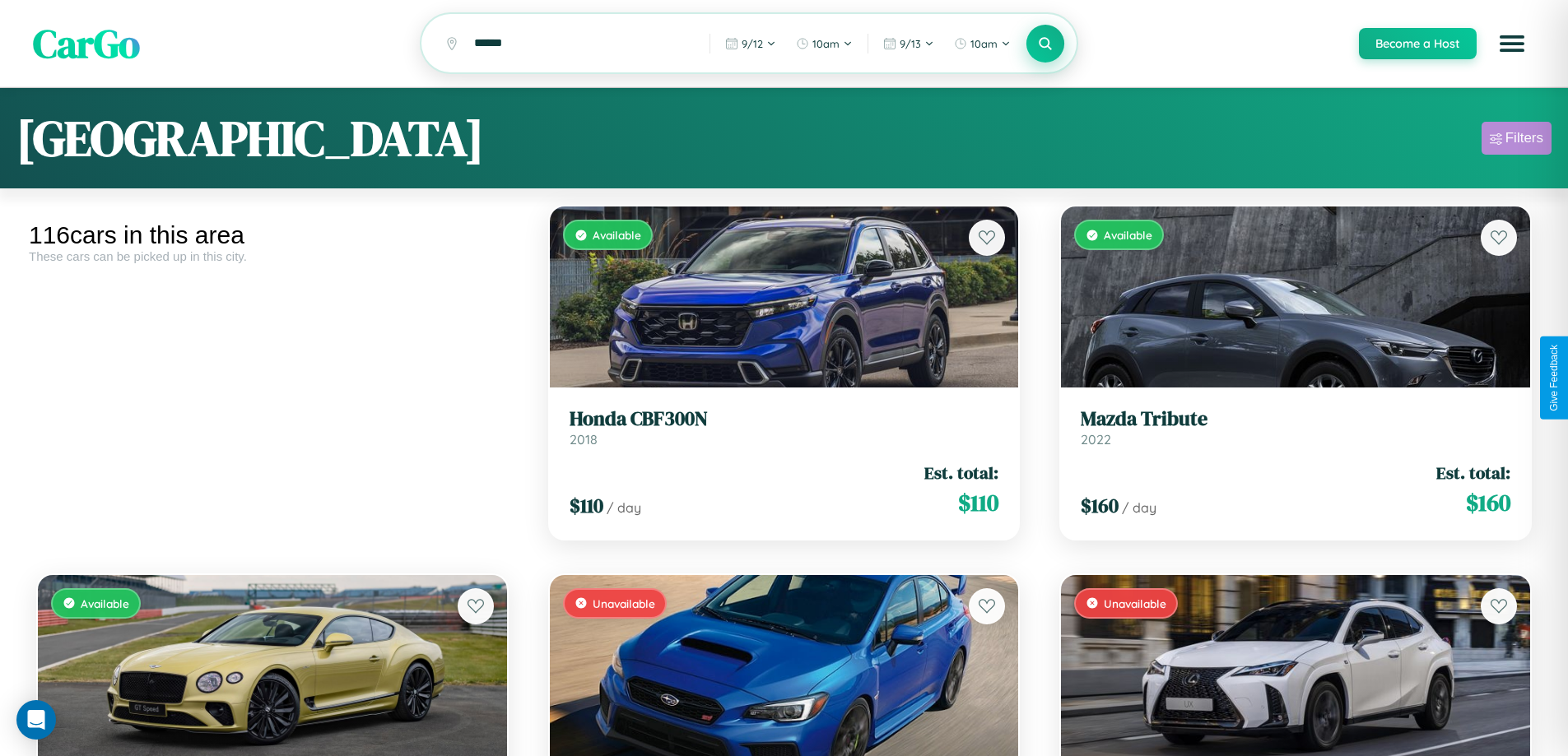
click at [1515, 141] on div "Filters" at bounding box center [1524, 138] width 38 height 17
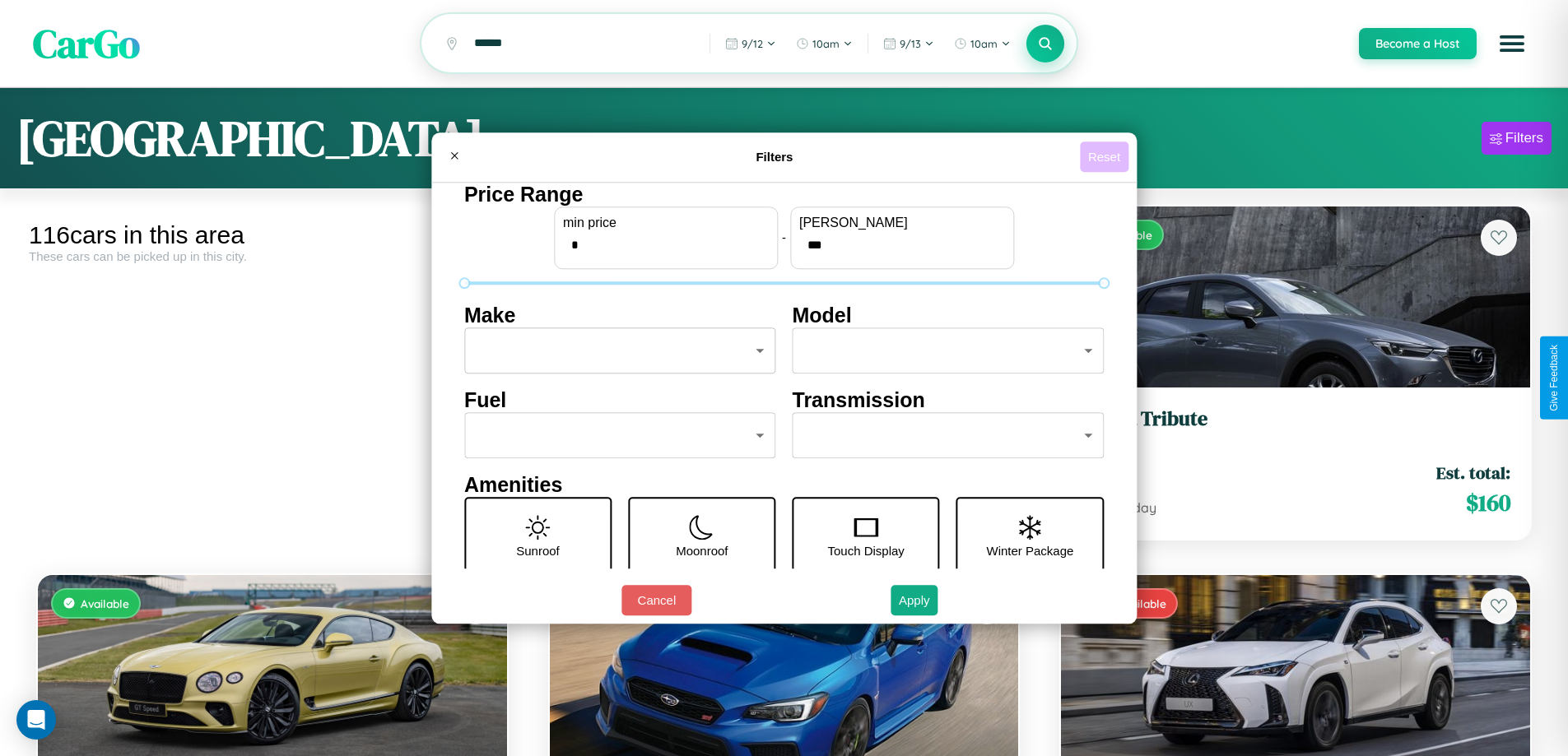
click at [1106, 157] on button "Reset" at bounding box center [1103, 157] width 49 height 30
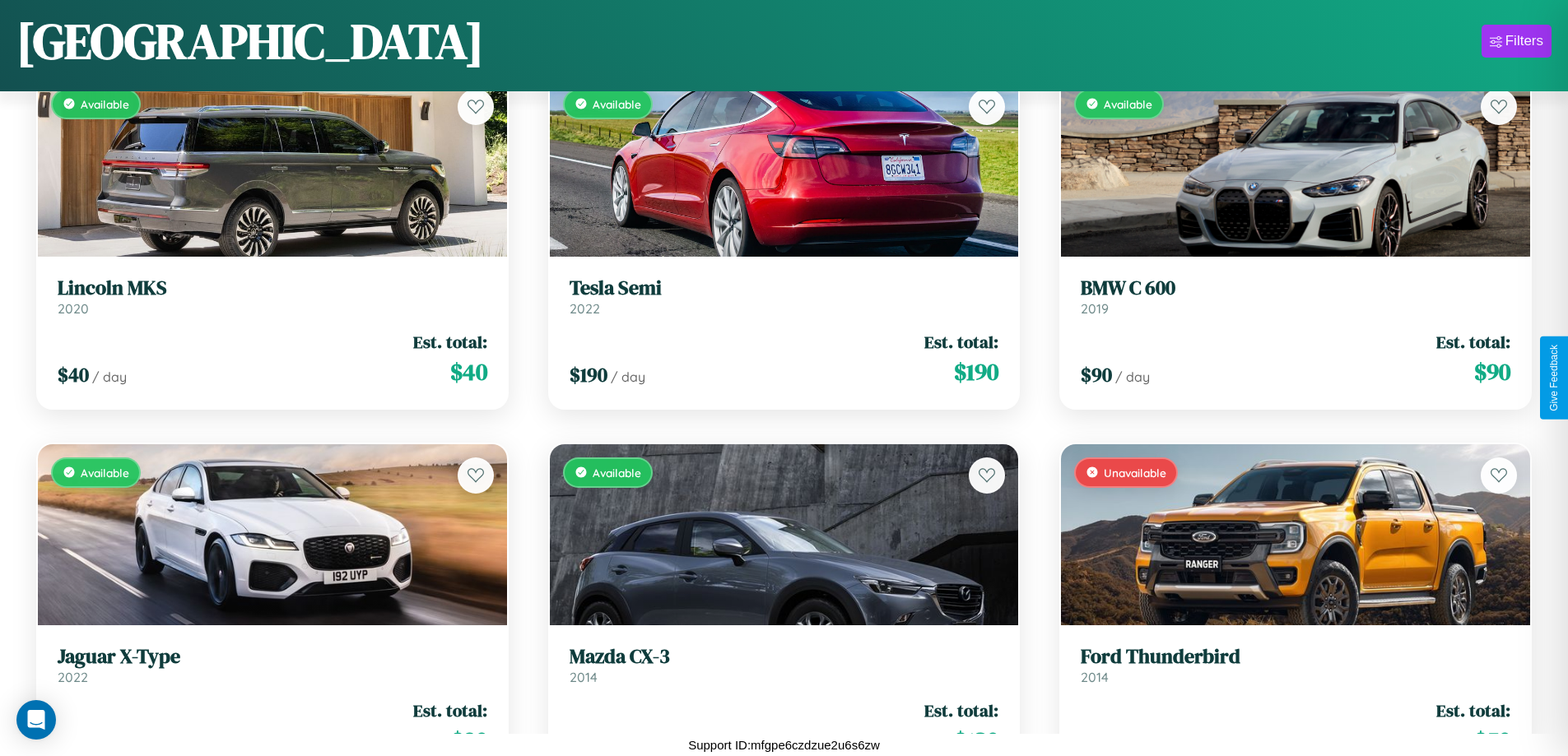
scroll to position [2442, 0]
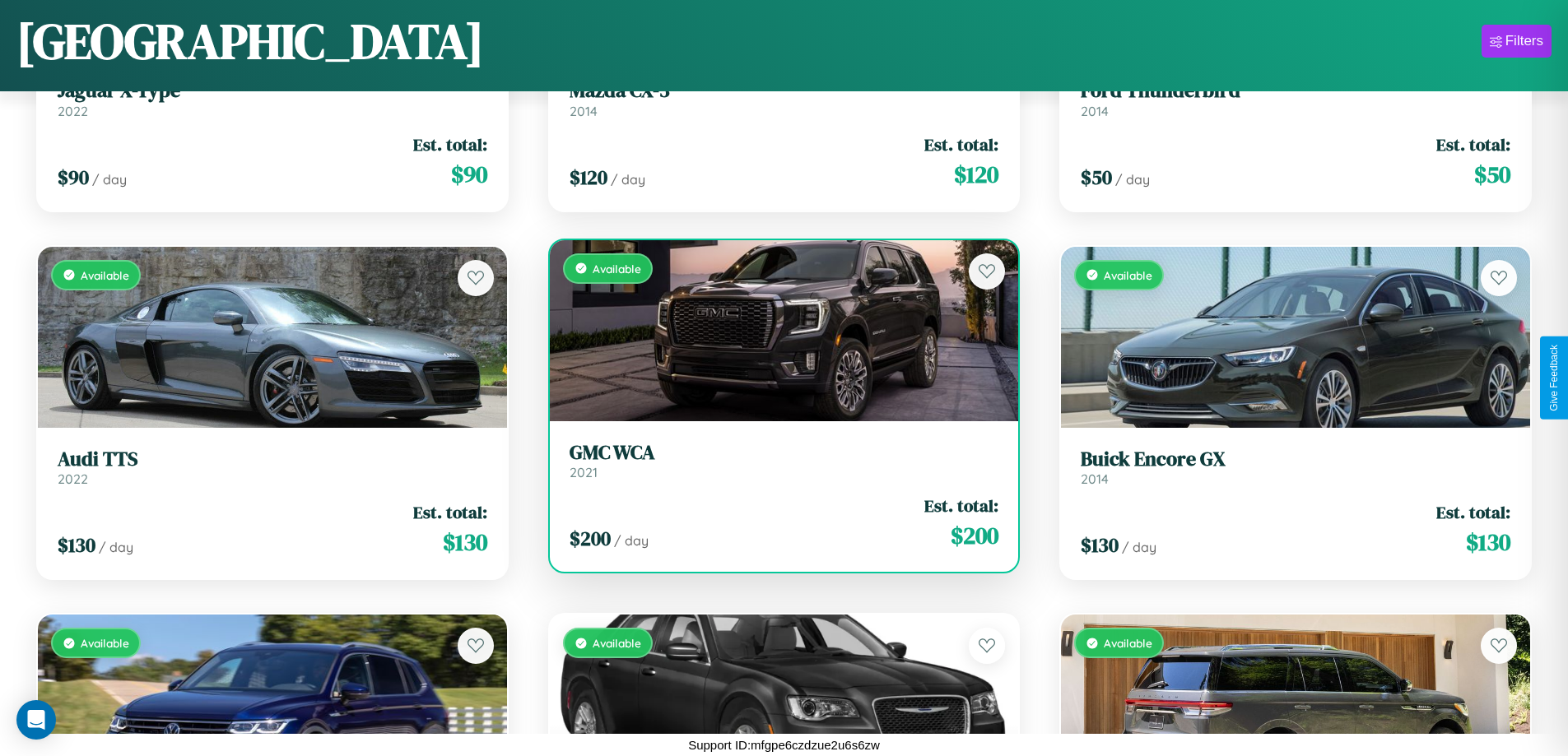
click at [777, 464] on link "GMC WCA 2021" at bounding box center [784, 461] width 430 height 41
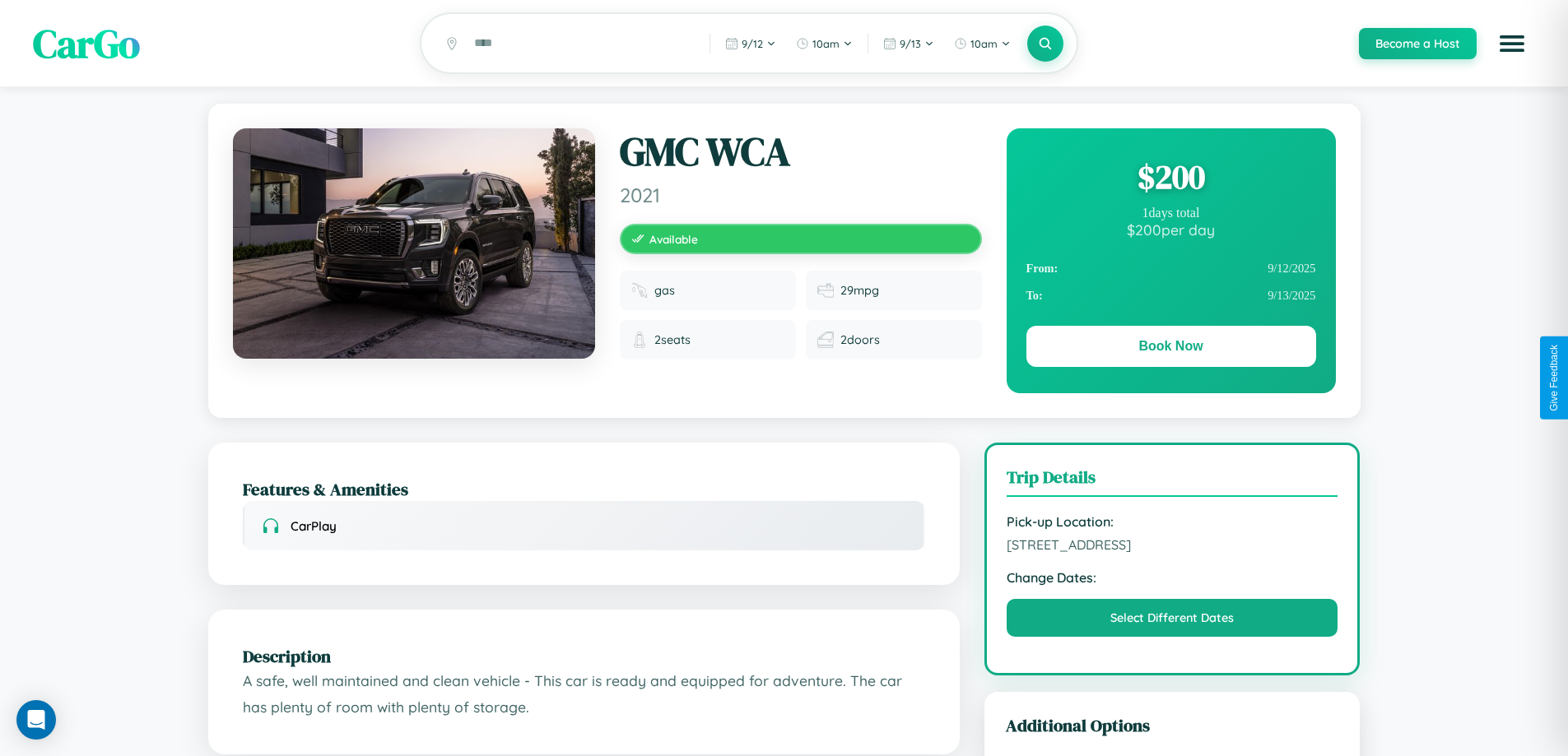
scroll to position [427, 0]
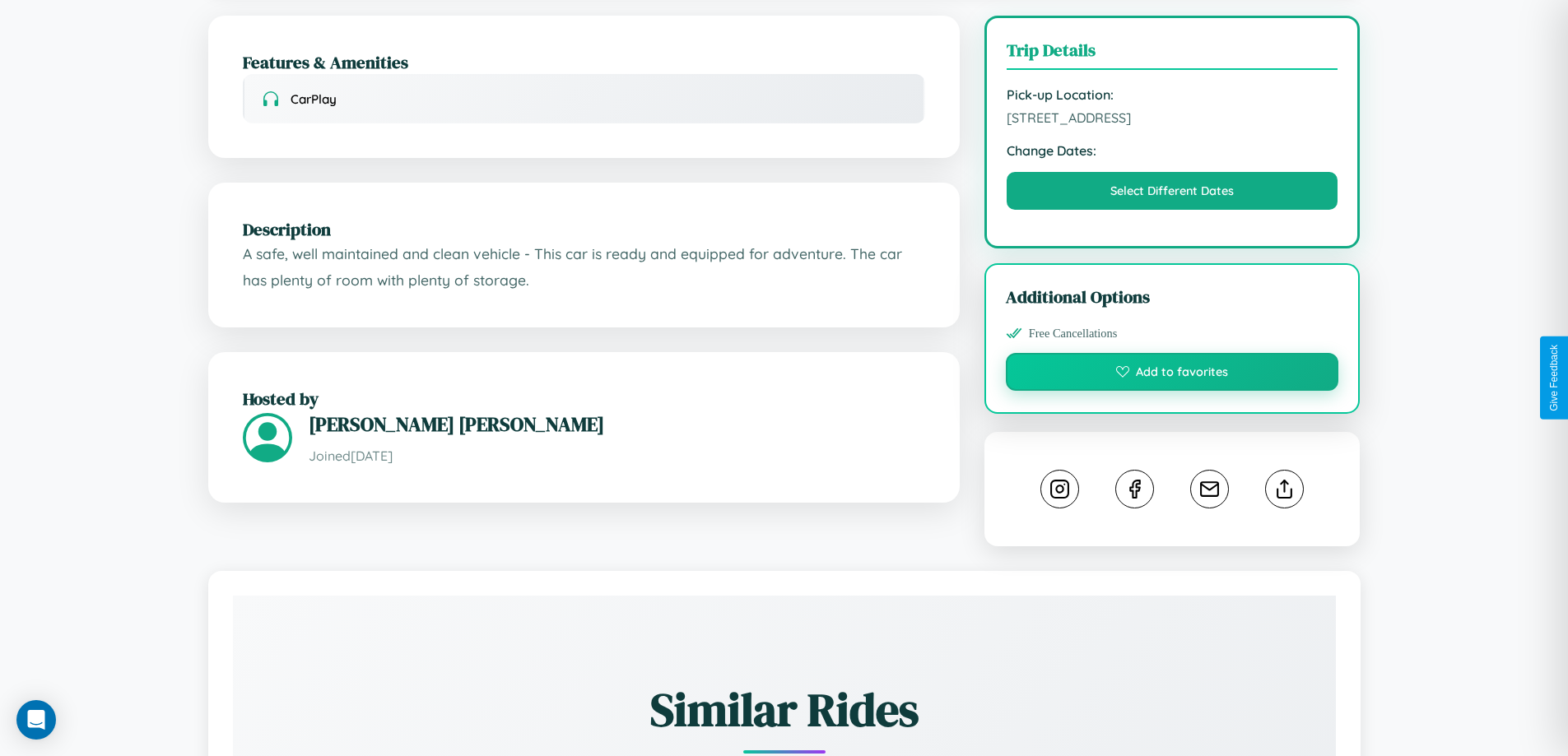
click at [1172, 374] on button "Add to favorites" at bounding box center [1173, 372] width 334 height 38
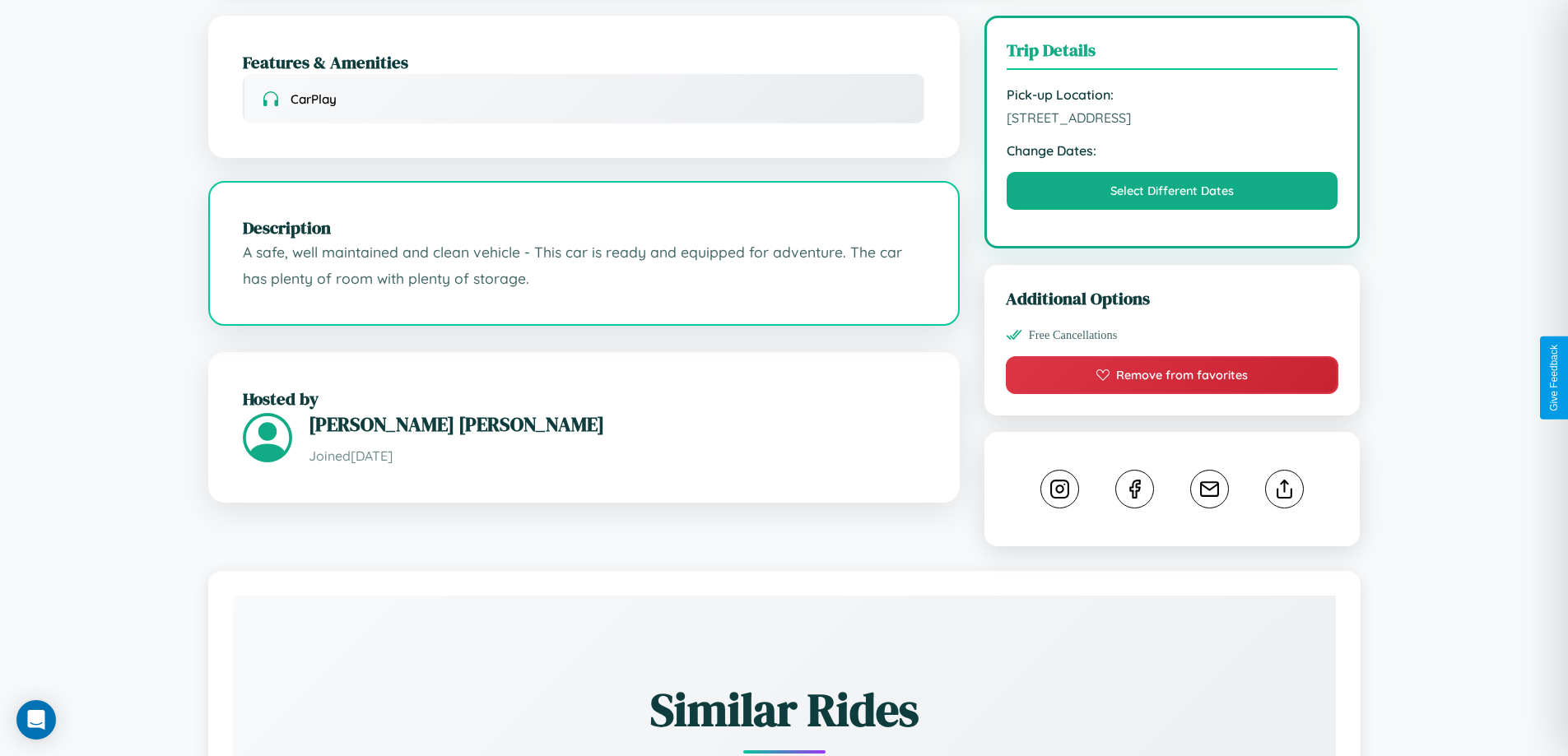
scroll to position [540, 0]
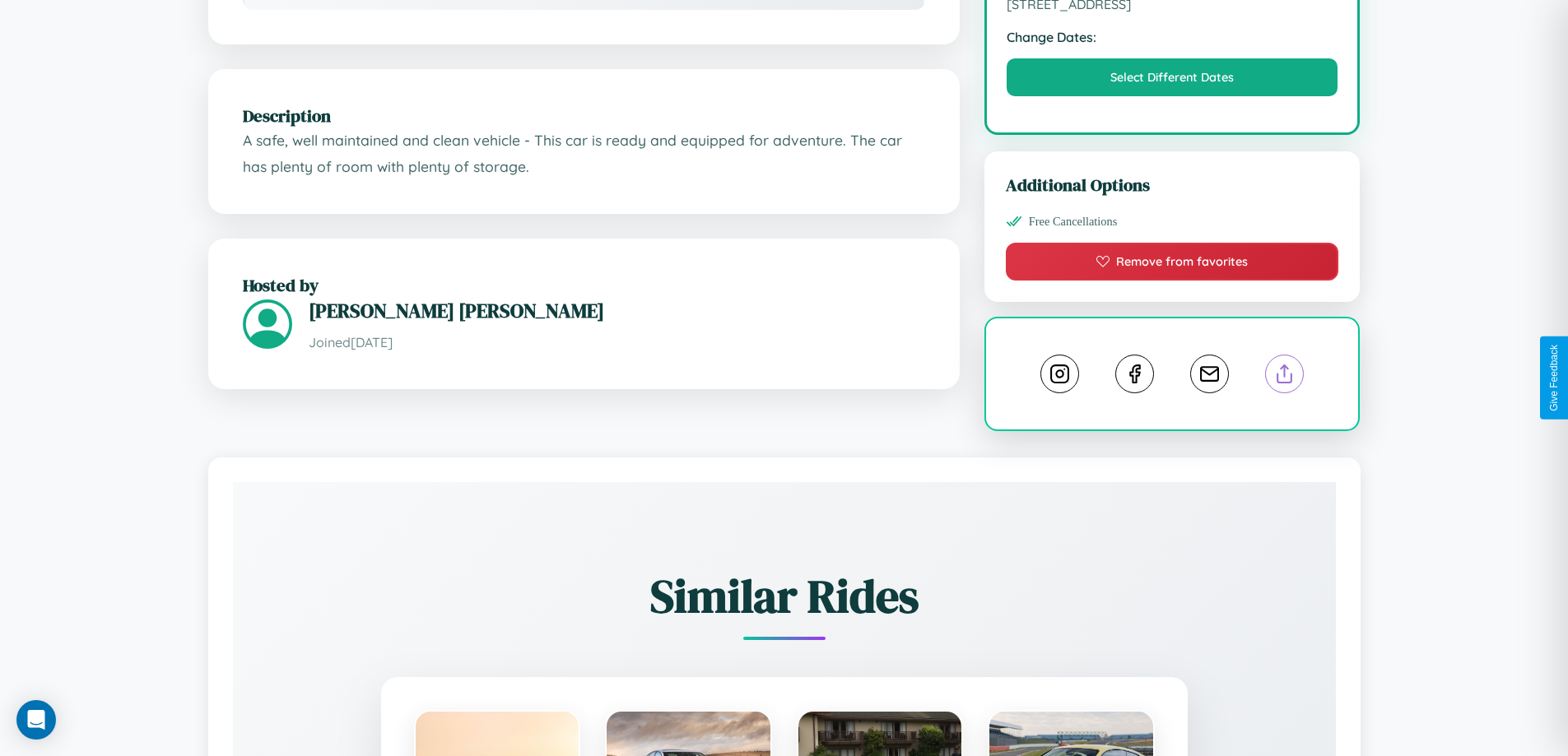
click at [1284, 376] on line at bounding box center [1284, 371] width 0 height 11
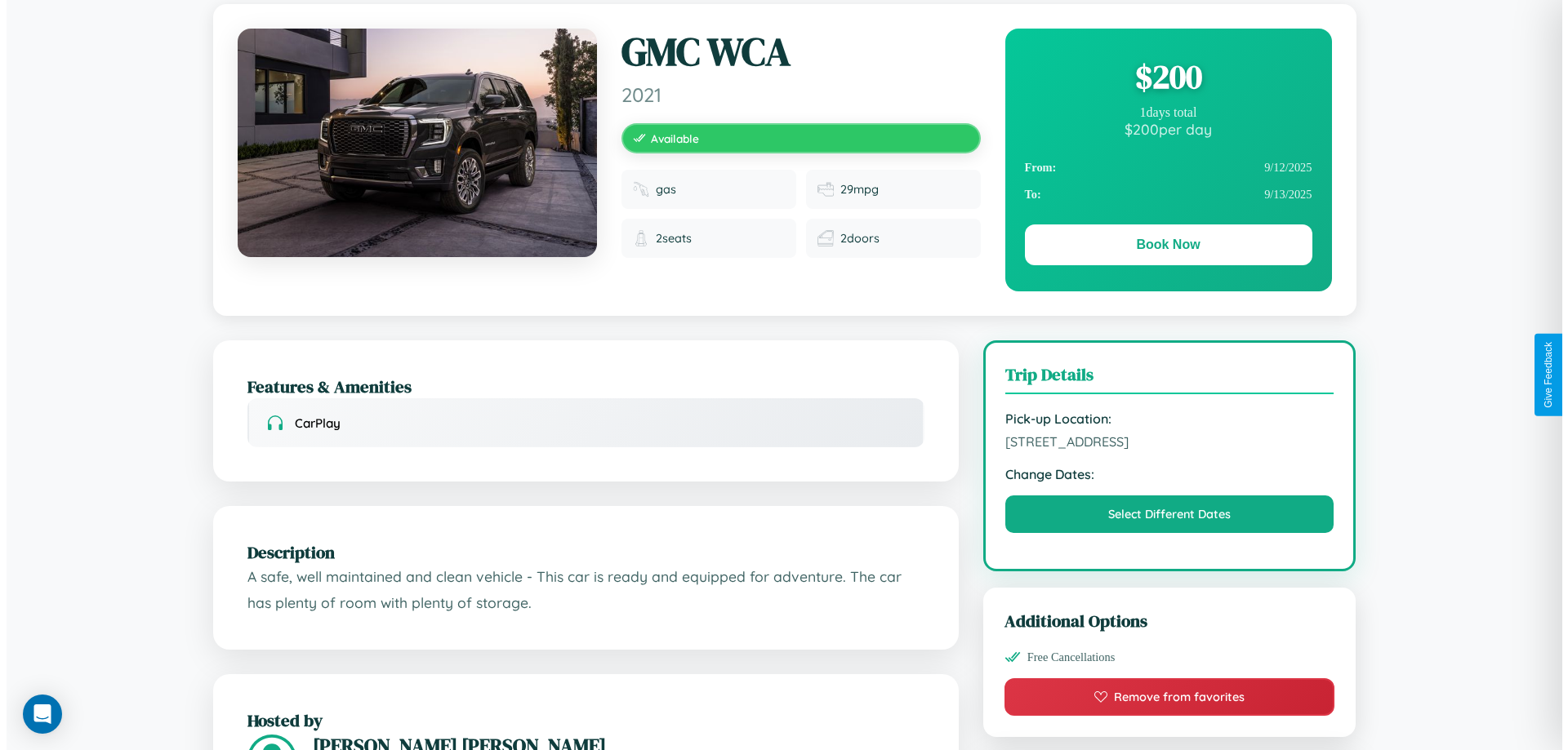
scroll to position [0, 0]
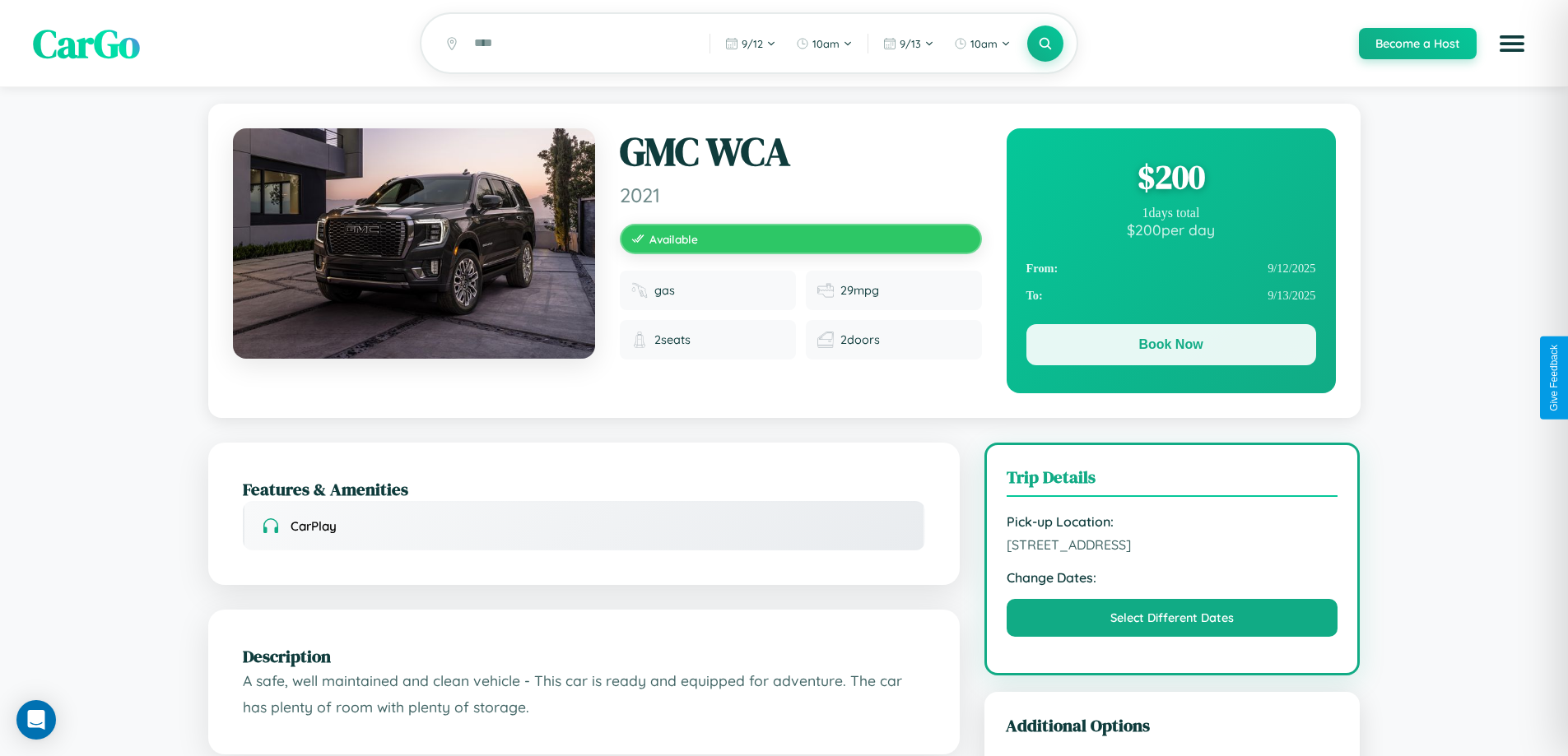
click at [1170, 348] on button "Book Now" at bounding box center [1171, 345] width 289 height 41
